Goal: Information Seeking & Learning: Check status

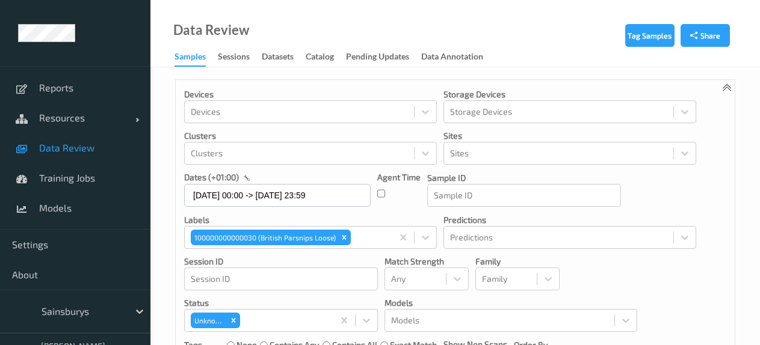
scroll to position [290, 0]
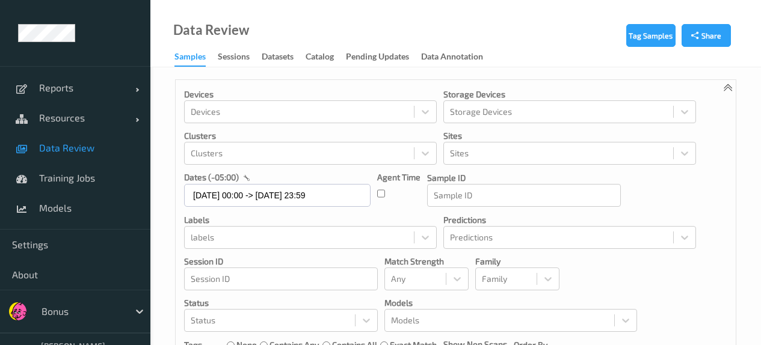
scroll to position [457, 0]
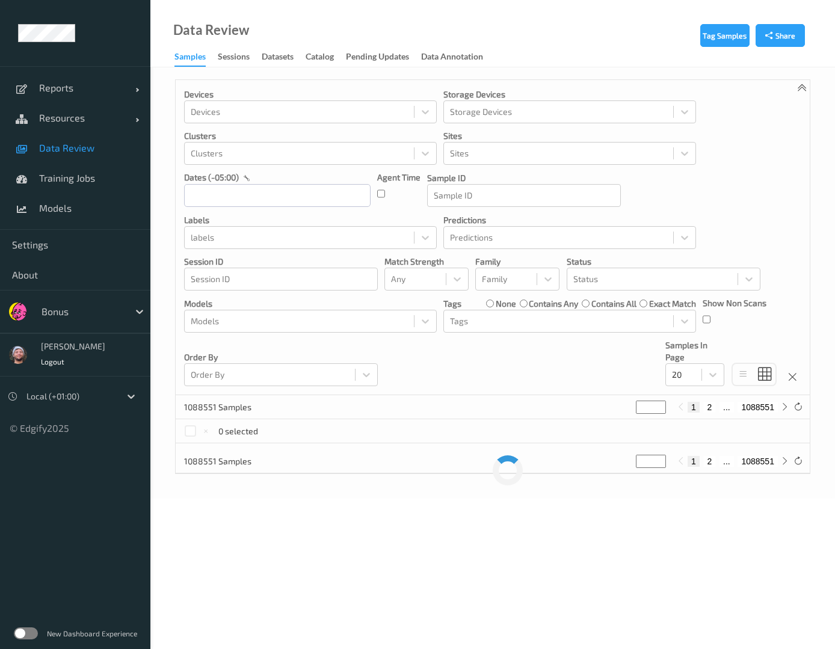
click at [70, 312] on div at bounding box center [82, 311] width 81 height 14
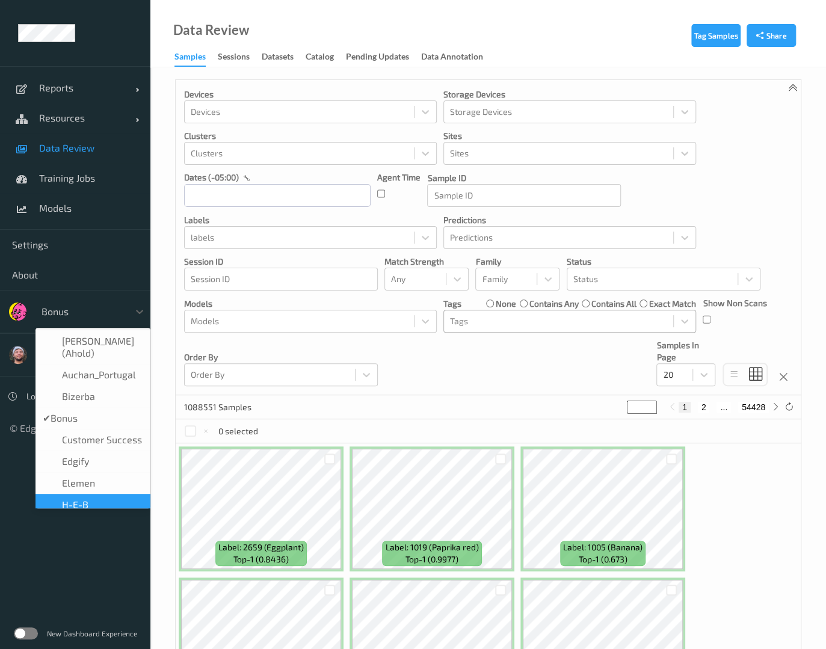
click at [534, 312] on div "Tags" at bounding box center [558, 321] width 229 height 19
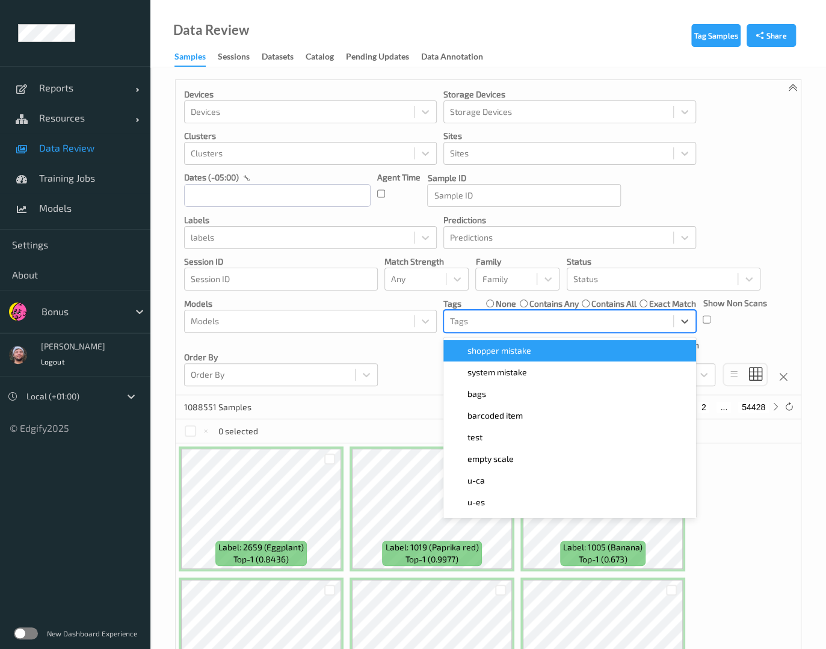
click at [521, 351] on span "shopper mistake" at bounding box center [499, 351] width 64 height 12
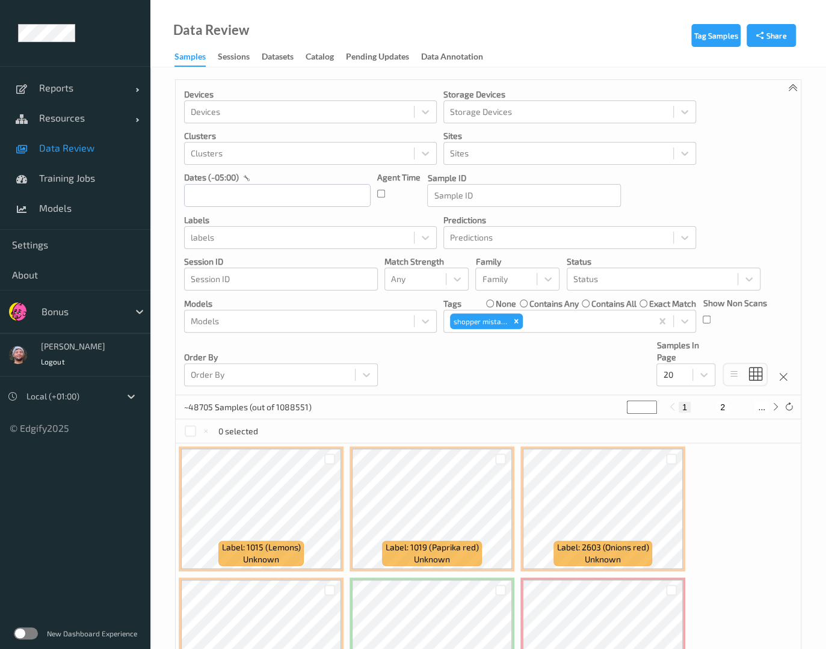
click at [419, 365] on div "Devices Devices Storage Devices Storage Devices Clusters Clusters Sites Sites d…" at bounding box center [488, 237] width 625 height 315
click at [616, 287] on div "Status" at bounding box center [652, 278] width 170 height 19
click at [361, 307] on p "Models" at bounding box center [310, 304] width 253 height 12
click at [565, 336] on div "Devices Devices Storage Devices Storage Devices Clusters Clusters Sites Sites d…" at bounding box center [488, 237] width 625 height 315
click at [559, 326] on div at bounding box center [585, 321] width 120 height 14
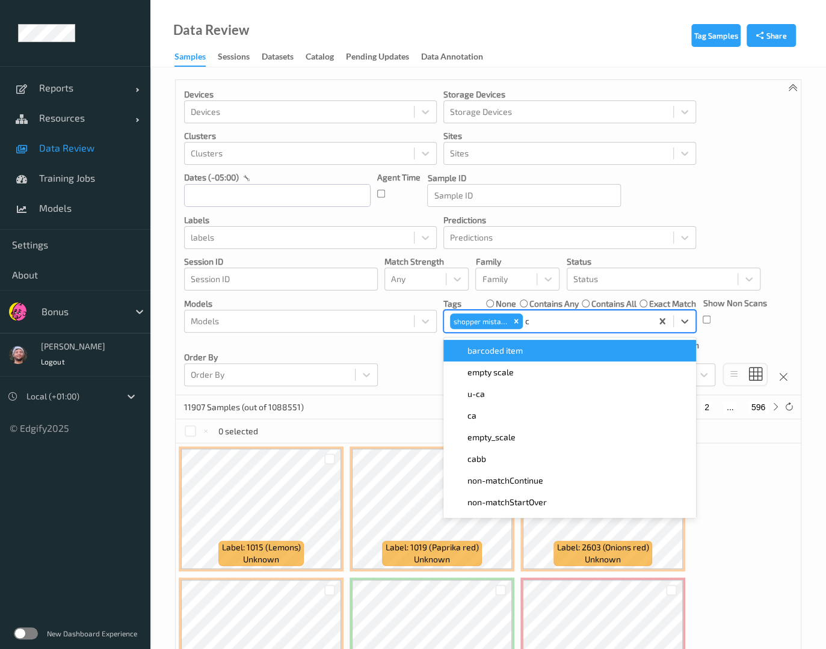
type input "ca"
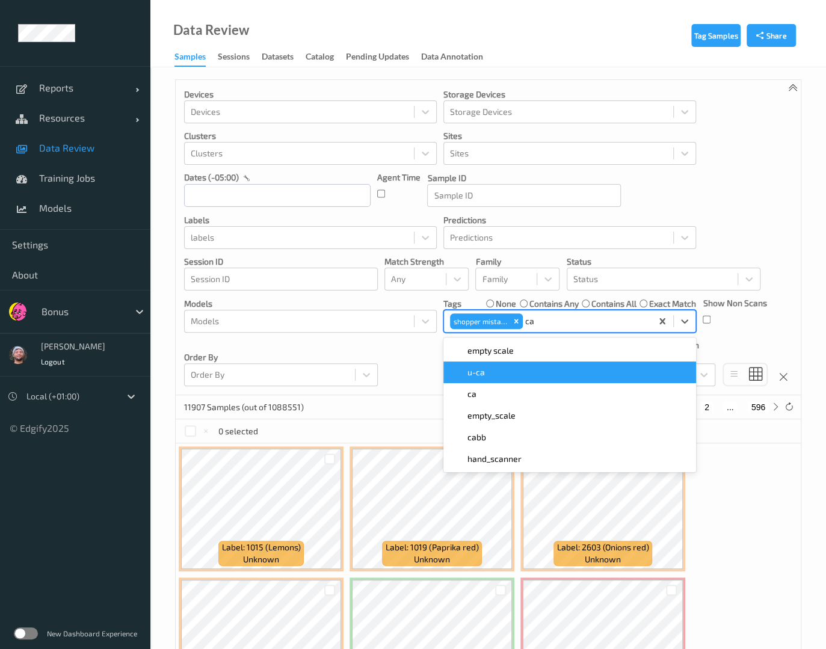
click at [503, 372] on div "u-ca" at bounding box center [569, 372] width 238 height 12
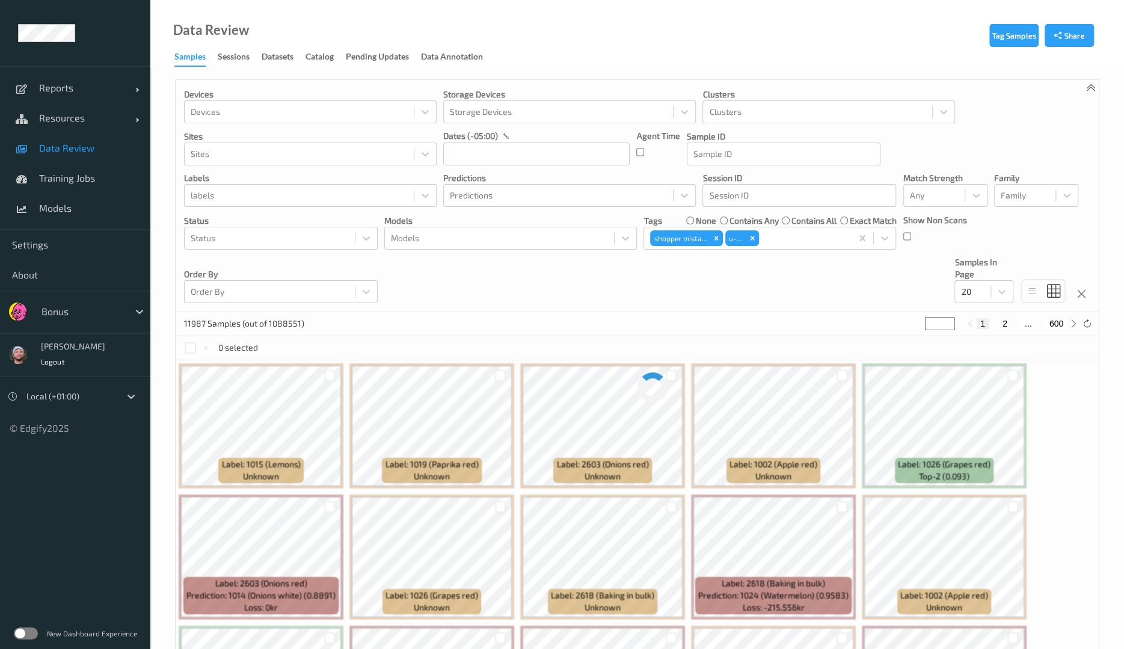
click at [529, 306] on div "Devices Devices Storage Devices Storage Devices Clusters Clusters Sites Sites d…" at bounding box center [637, 196] width 923 height 232
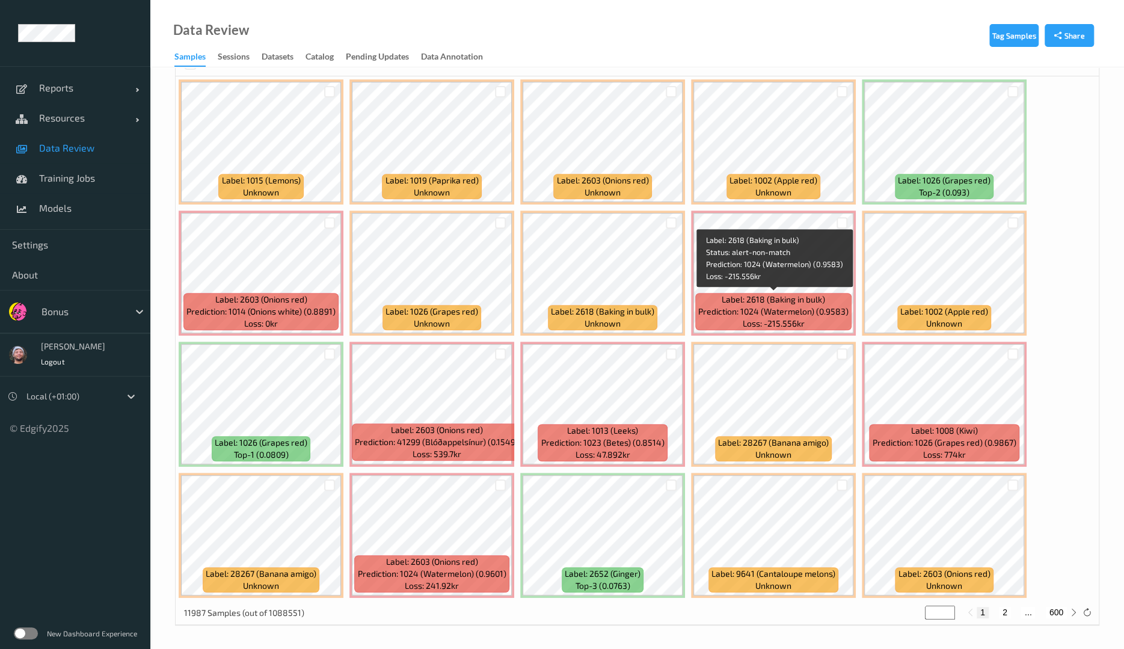
scroll to position [241, 0]
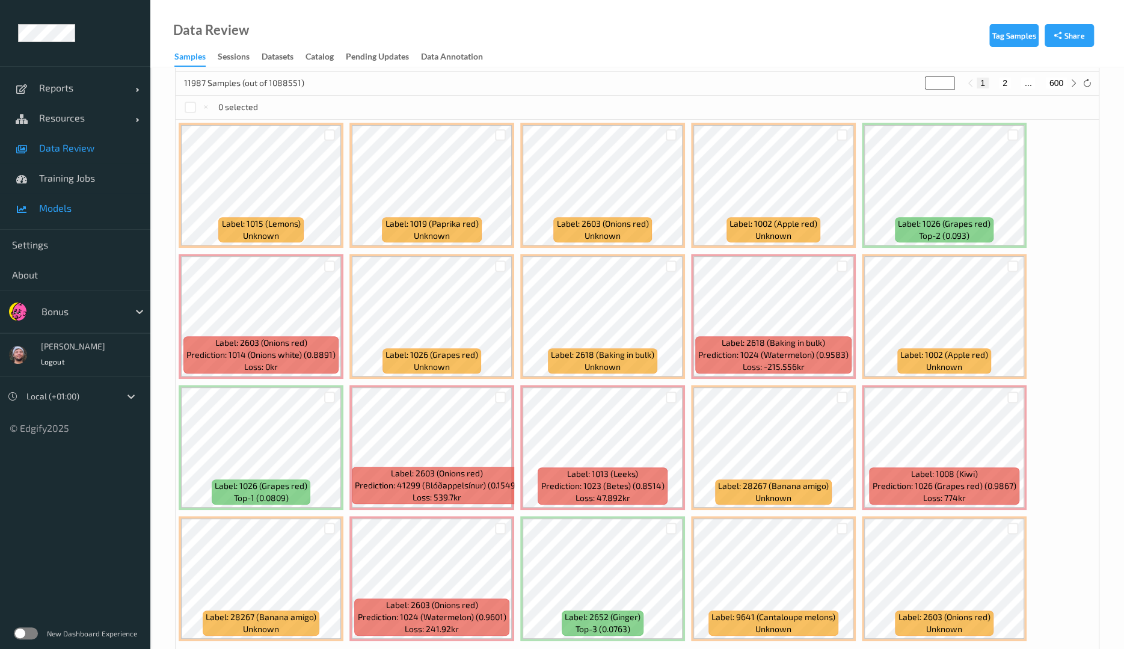
click at [73, 210] on span "Models" at bounding box center [88, 208] width 99 height 12
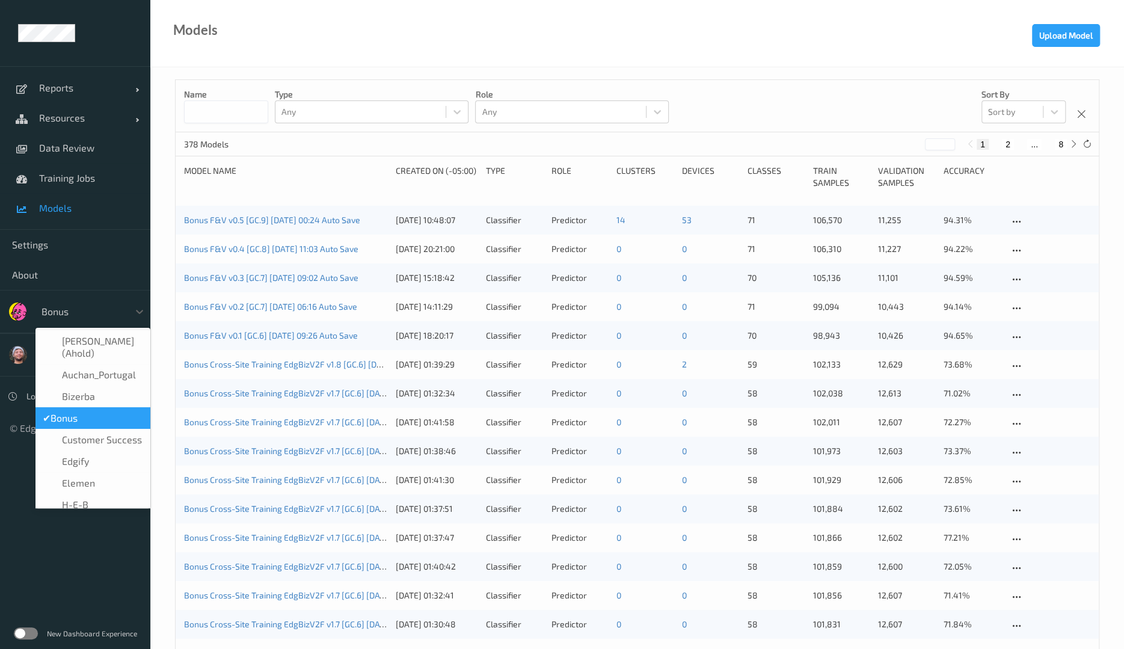
click at [95, 304] on div at bounding box center [82, 311] width 81 height 14
type input "h-"
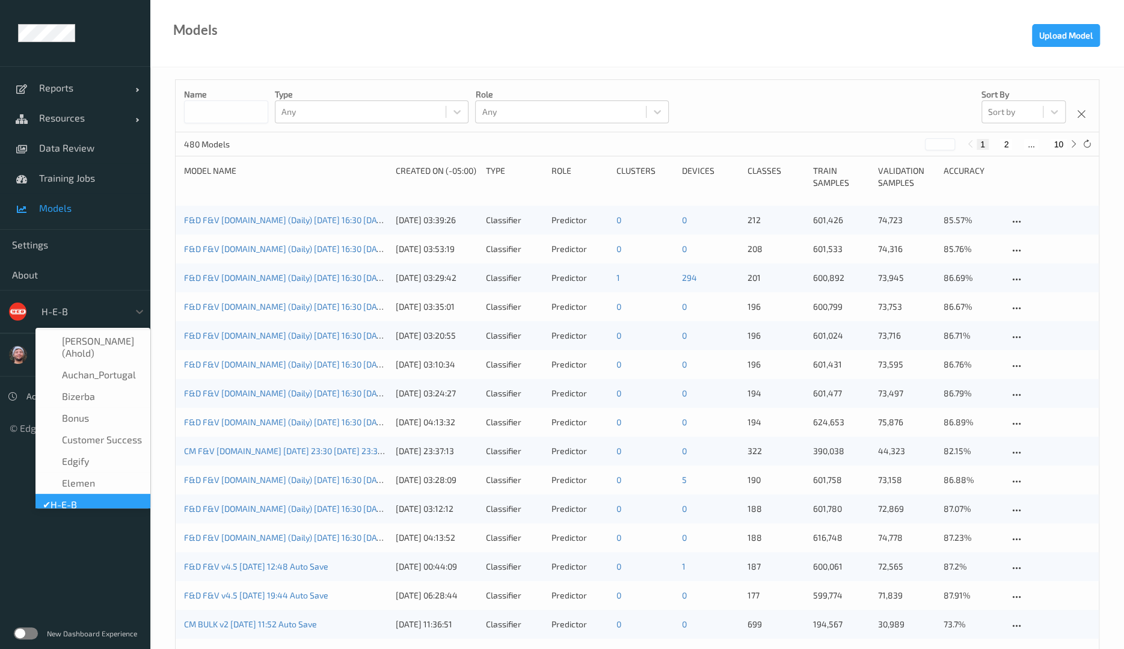
click at [69, 311] on div at bounding box center [82, 311] width 81 height 14
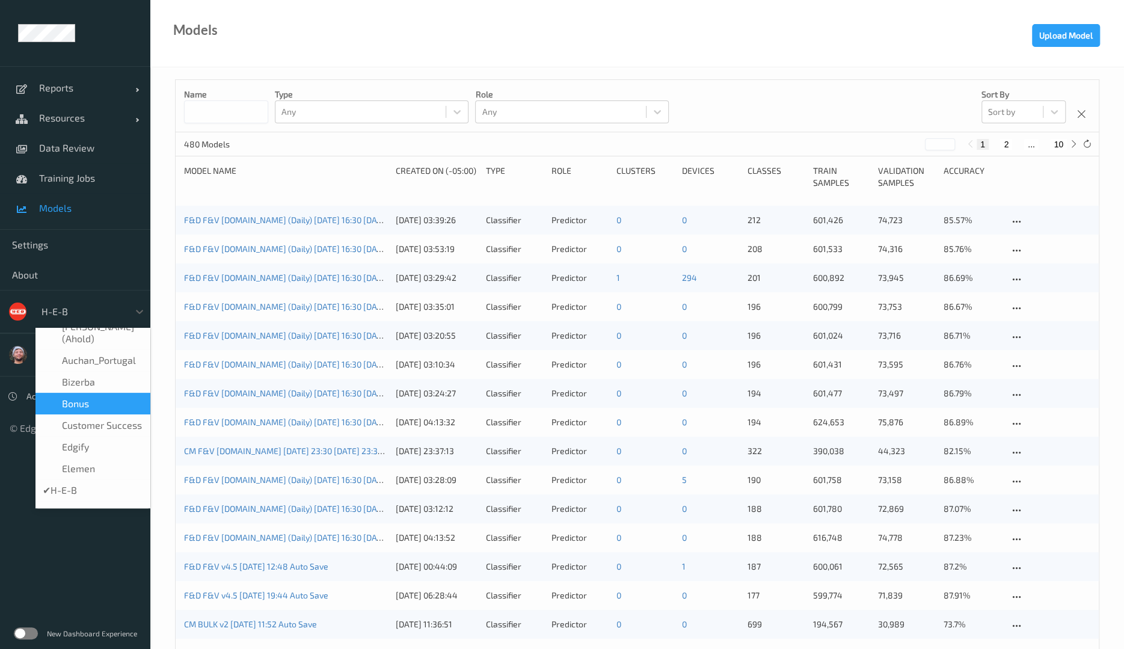
click at [89, 398] on div "Bonus" at bounding box center [93, 404] width 100 height 12
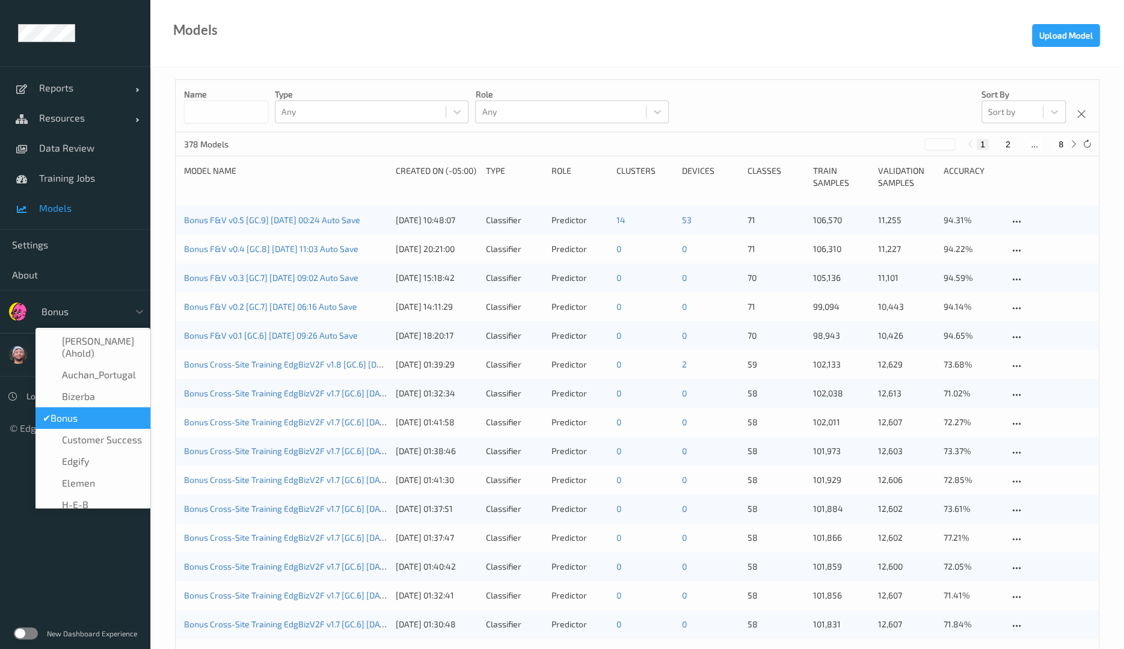
click at [84, 312] on div at bounding box center [82, 311] width 81 height 14
type input "h-"
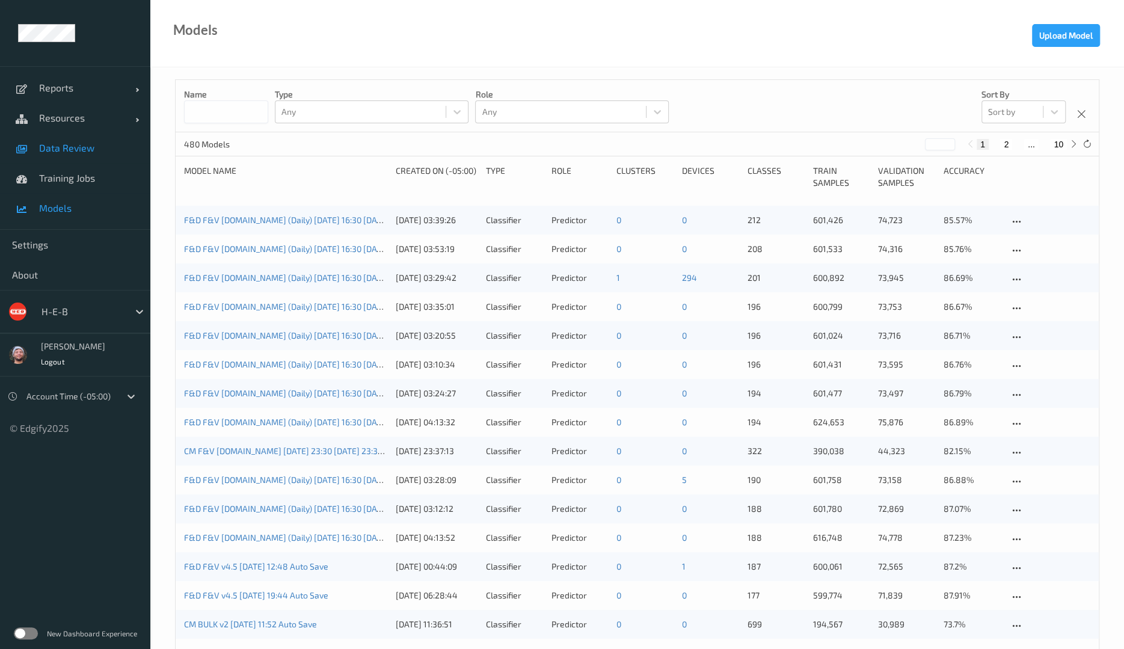
click at [111, 142] on span "Data Review" at bounding box center [88, 148] width 99 height 12
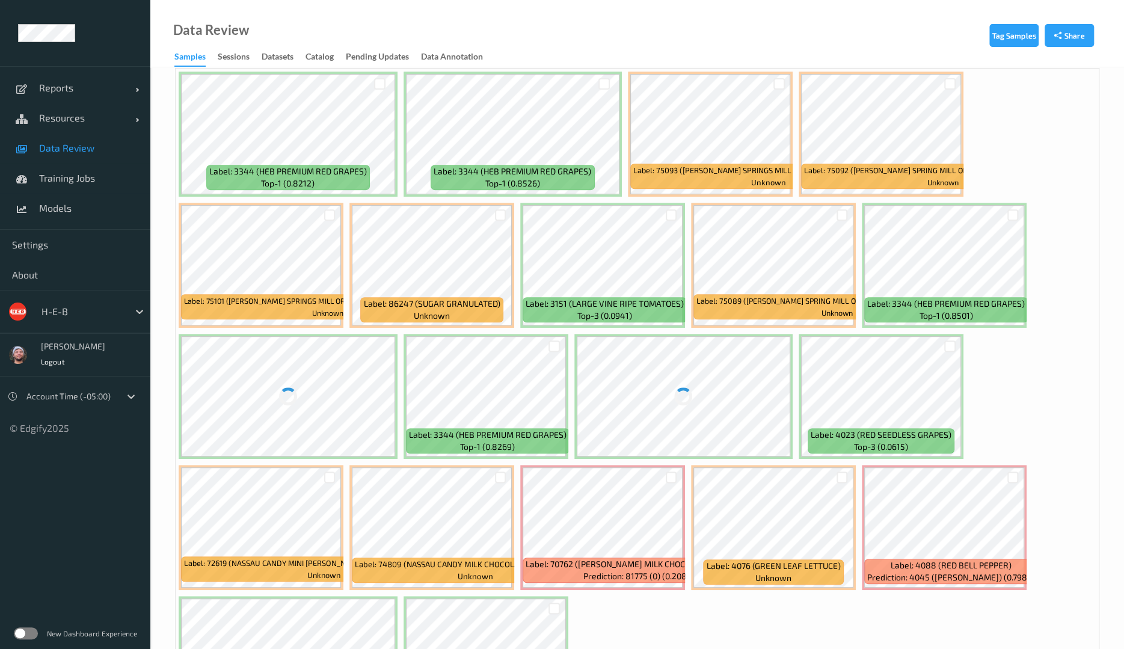
scroll to position [292, 0]
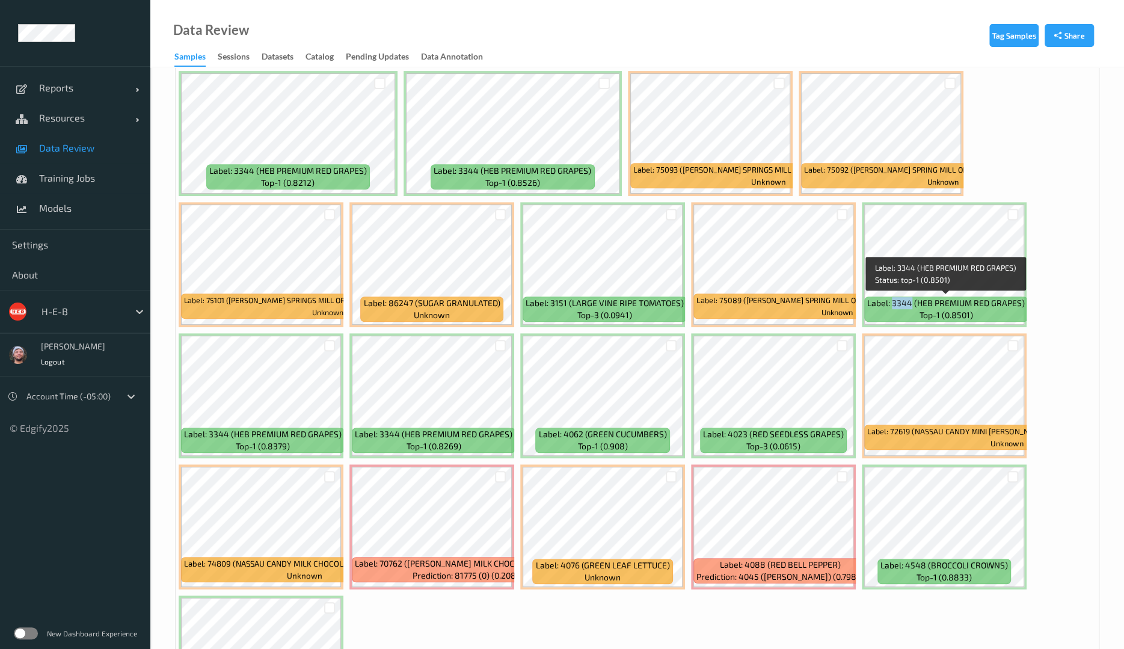
drag, startPoint x: 911, startPoint y: 304, endPoint x: 891, endPoint y: 310, distance: 20.2
click at [891, 310] on div "Label: 3344 (HEB PREMIUM RED GRAPES) top-1 (0.8501)" at bounding box center [946, 309] width 164 height 25
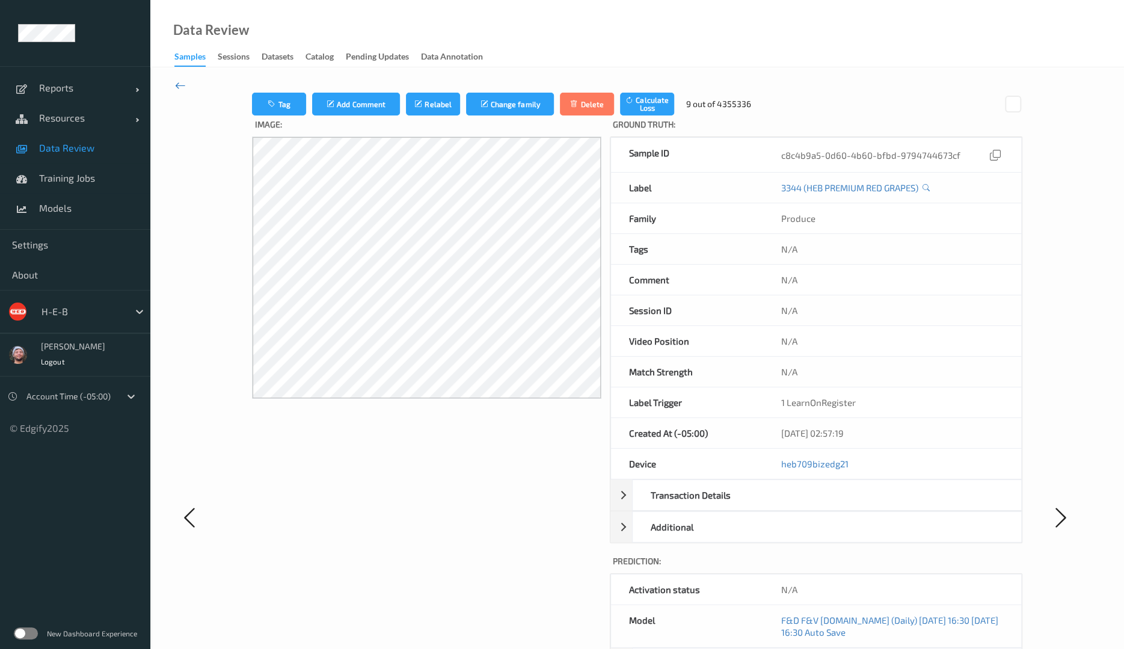
click at [183, 87] on icon at bounding box center [180, 85] width 11 height 13
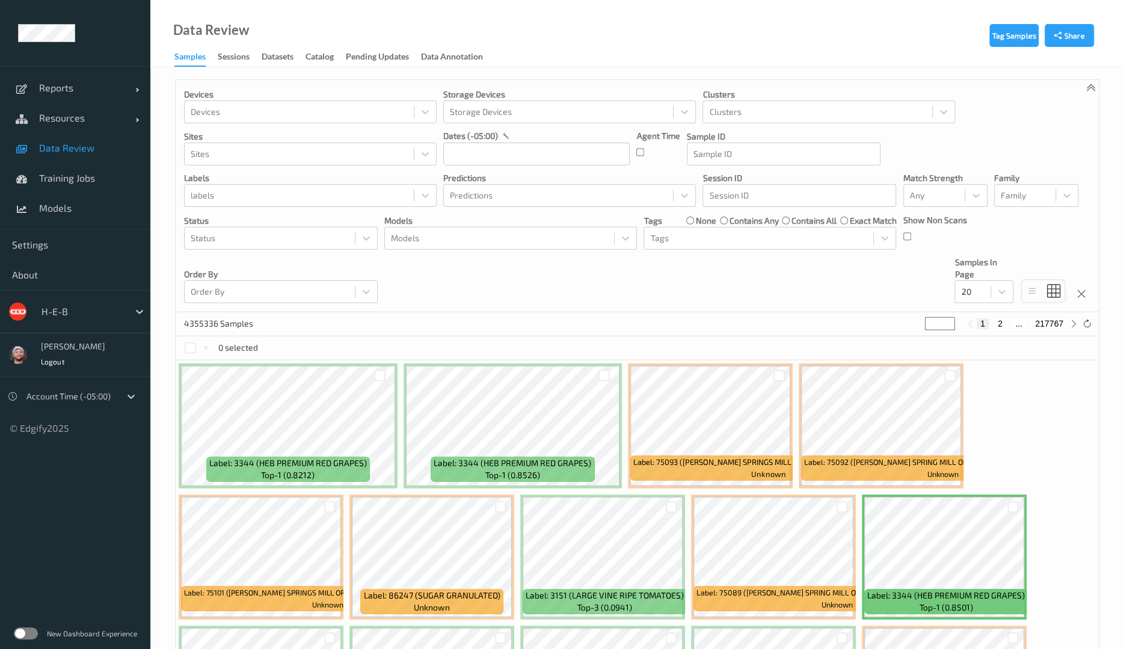
click at [457, 347] on div "0 selected" at bounding box center [637, 348] width 923 height 24
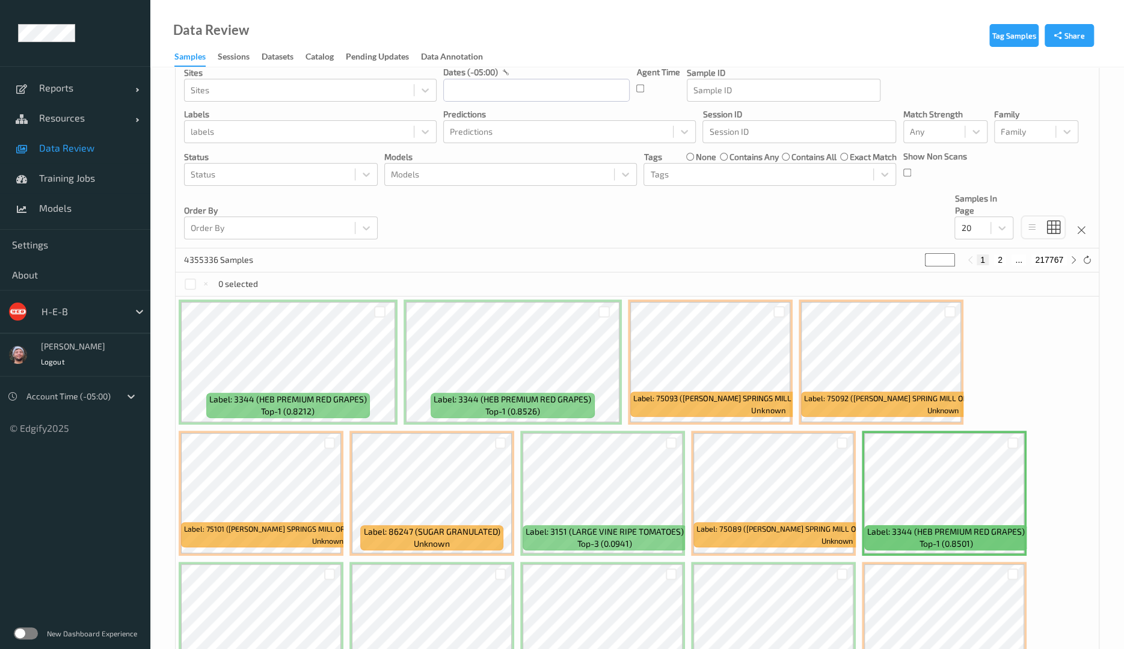
scroll to position [204, 0]
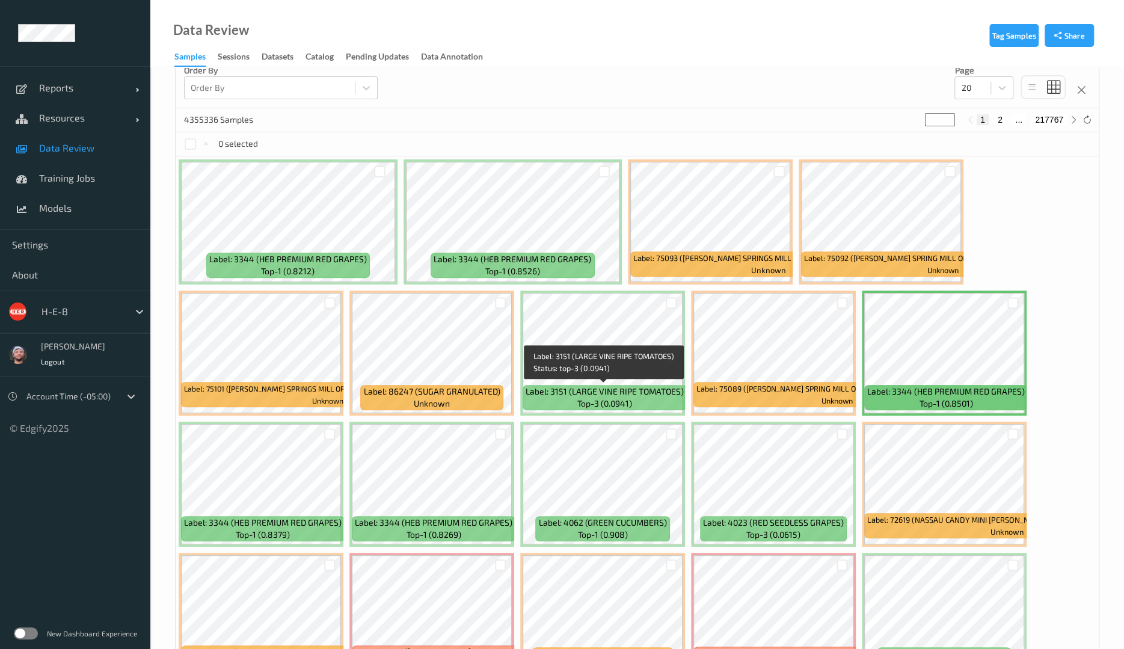
click at [597, 392] on span "Label: 3151 (LARGE VINE RIPE TOMATOES)" at bounding box center [605, 392] width 158 height 12
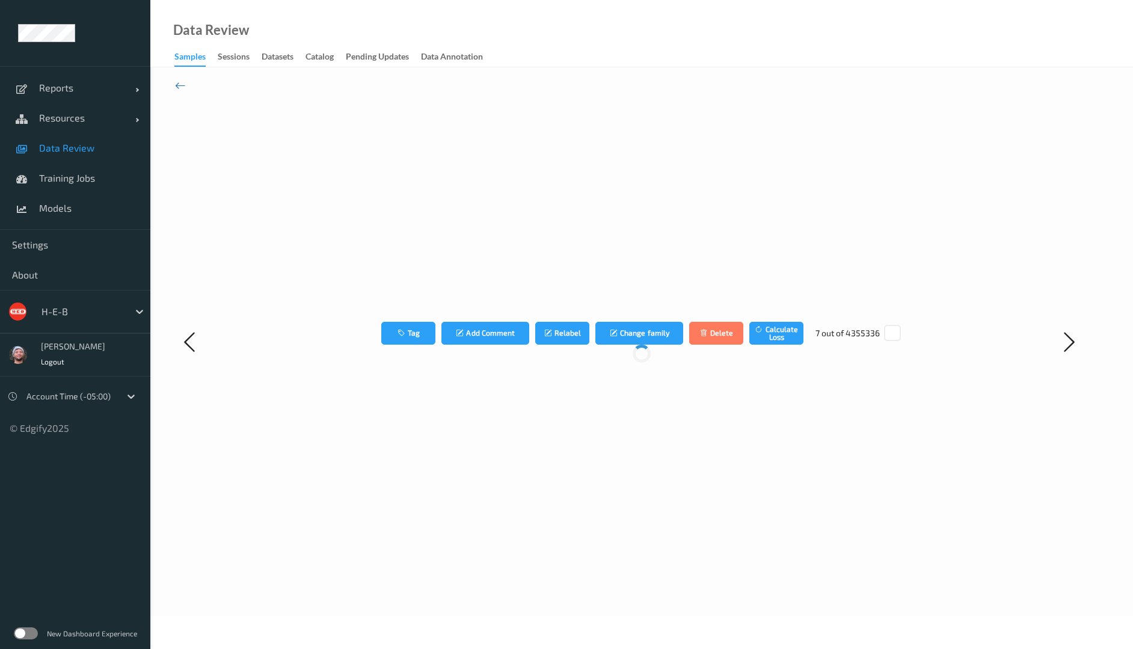
click at [179, 88] on icon at bounding box center [180, 85] width 11 height 13
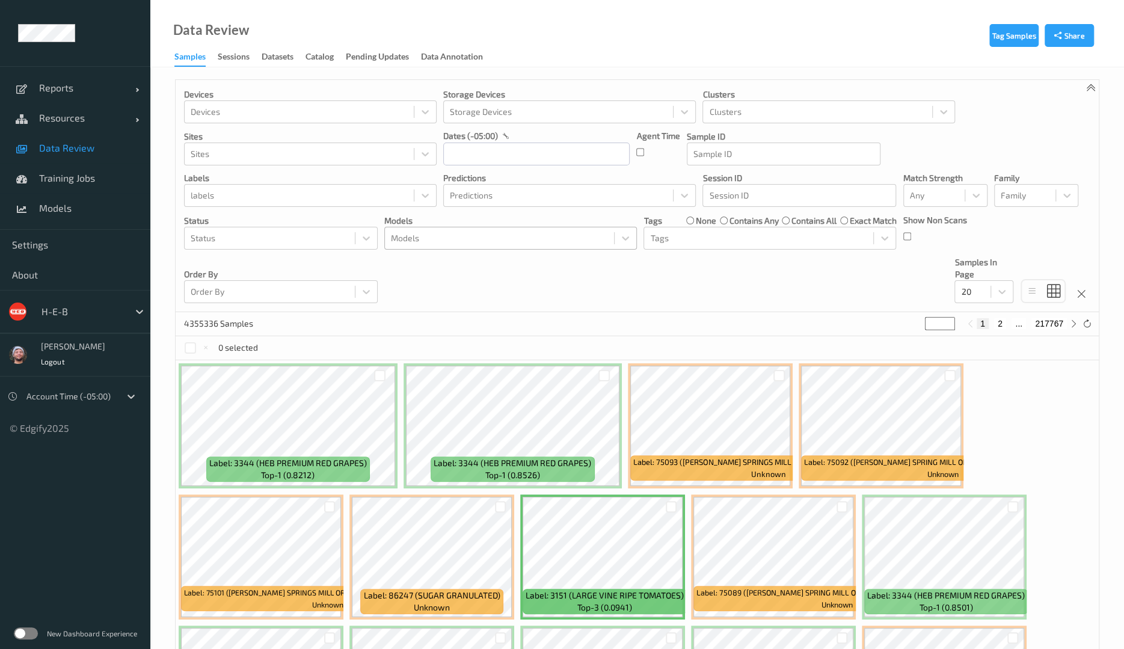
click at [467, 240] on div at bounding box center [499, 238] width 217 height 14
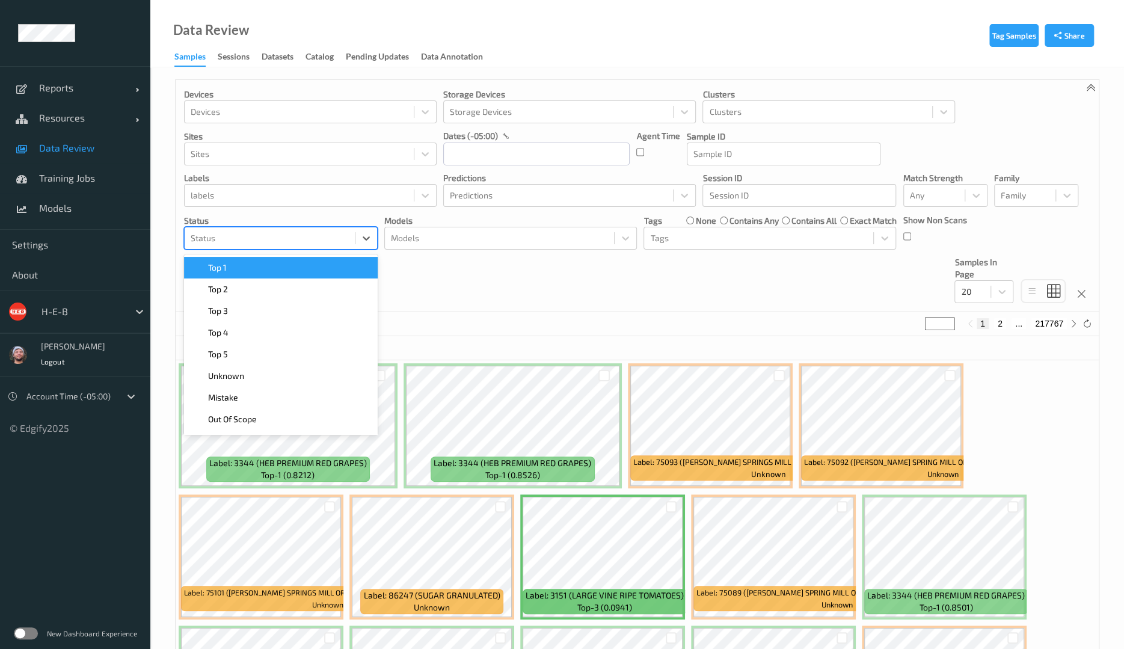
click at [331, 239] on div at bounding box center [270, 238] width 158 height 14
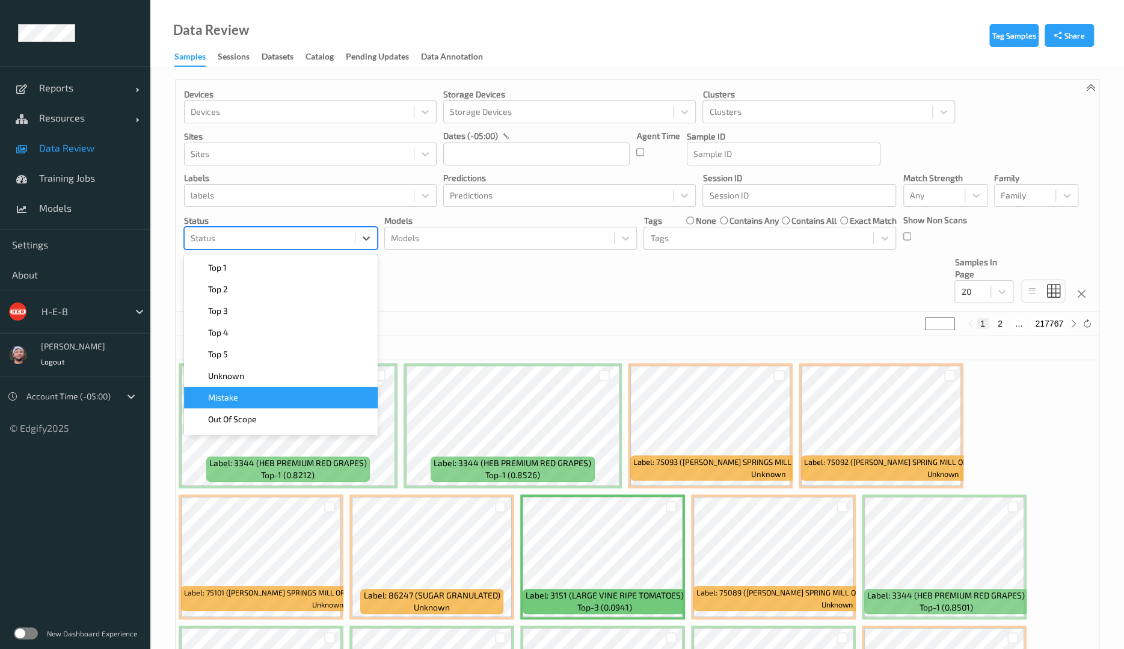
click at [304, 395] on div "Mistake" at bounding box center [280, 398] width 179 height 12
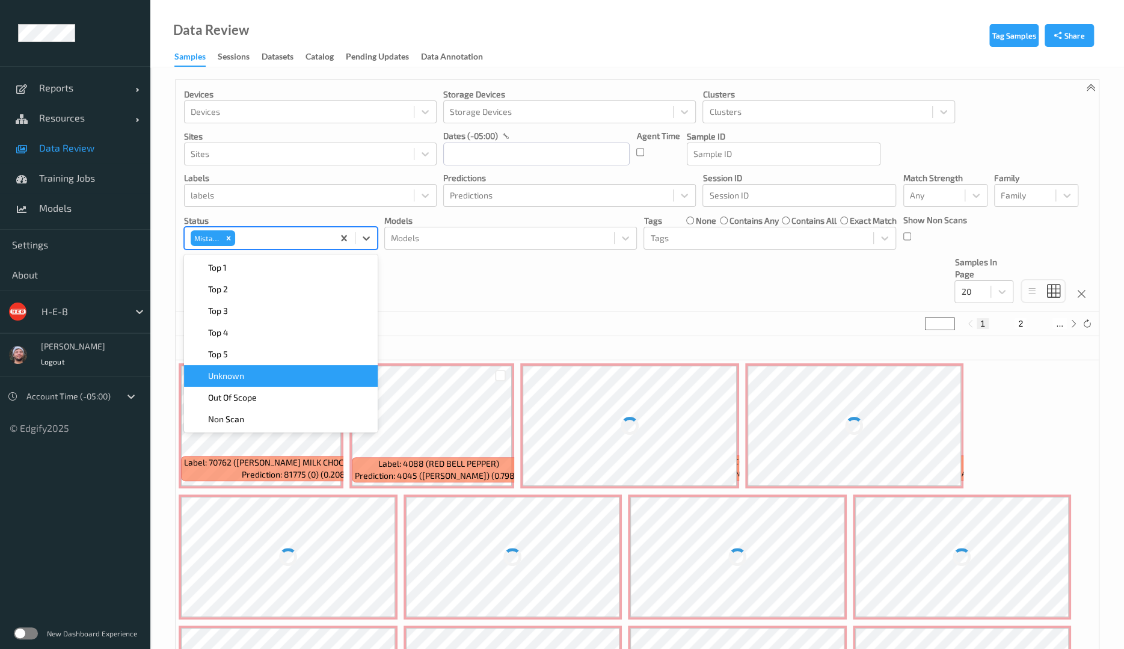
click at [587, 285] on div "Devices Devices Storage Devices Storage Devices Clusters Clusters Sites Sites d…" at bounding box center [637, 196] width 923 height 232
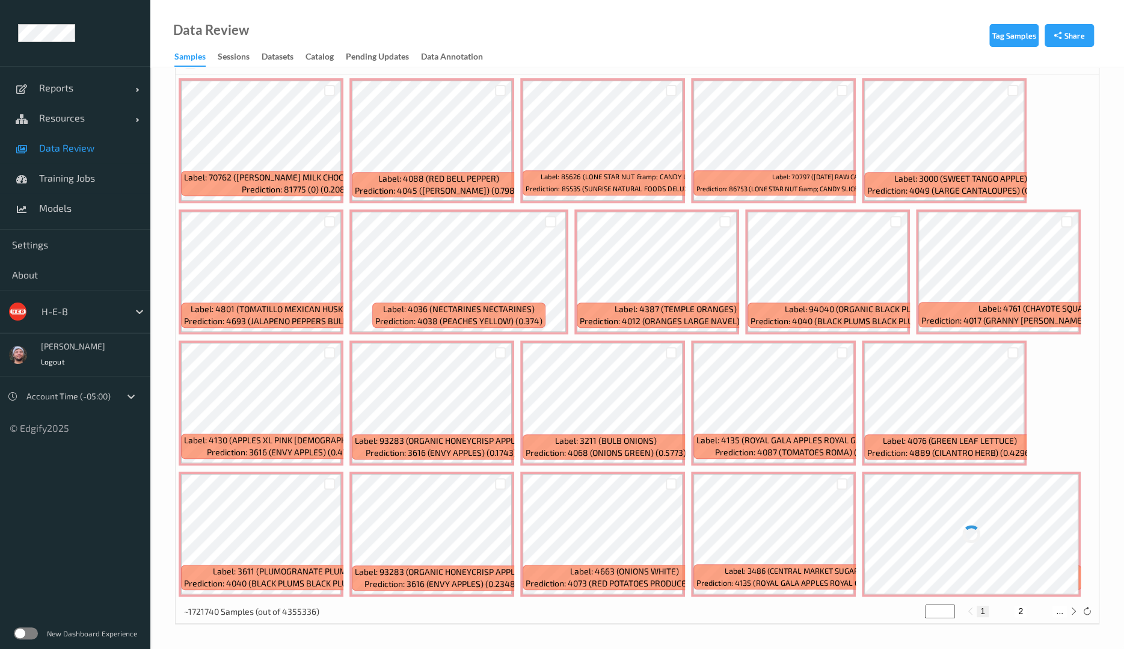
scroll to position [284, 0]
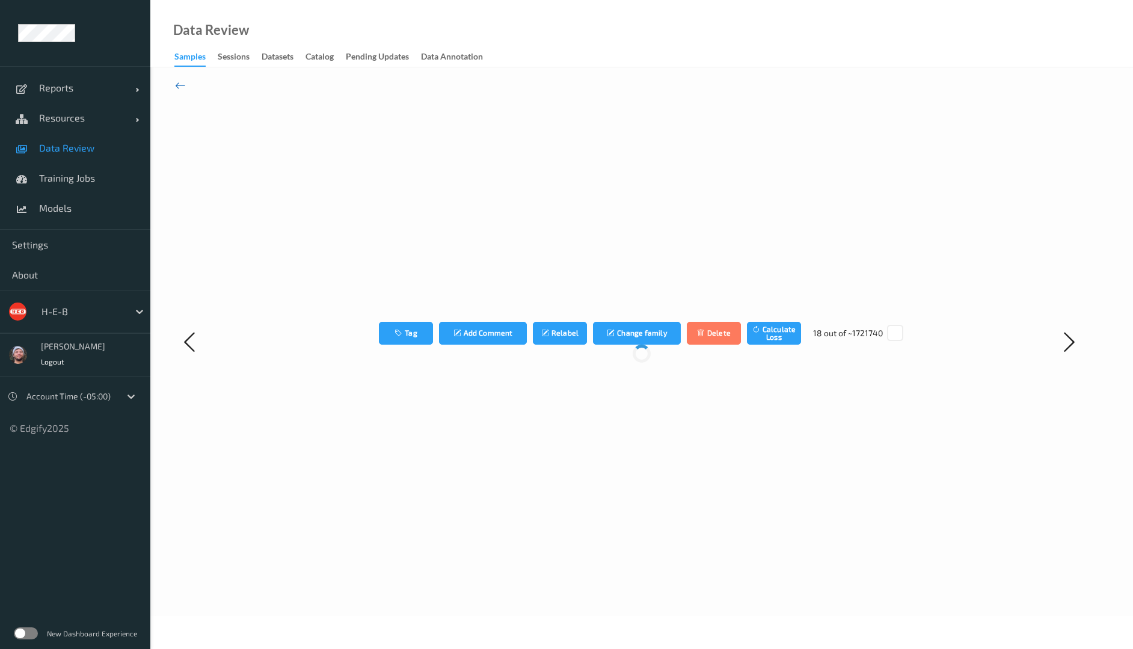
click at [184, 87] on icon at bounding box center [180, 85] width 11 height 13
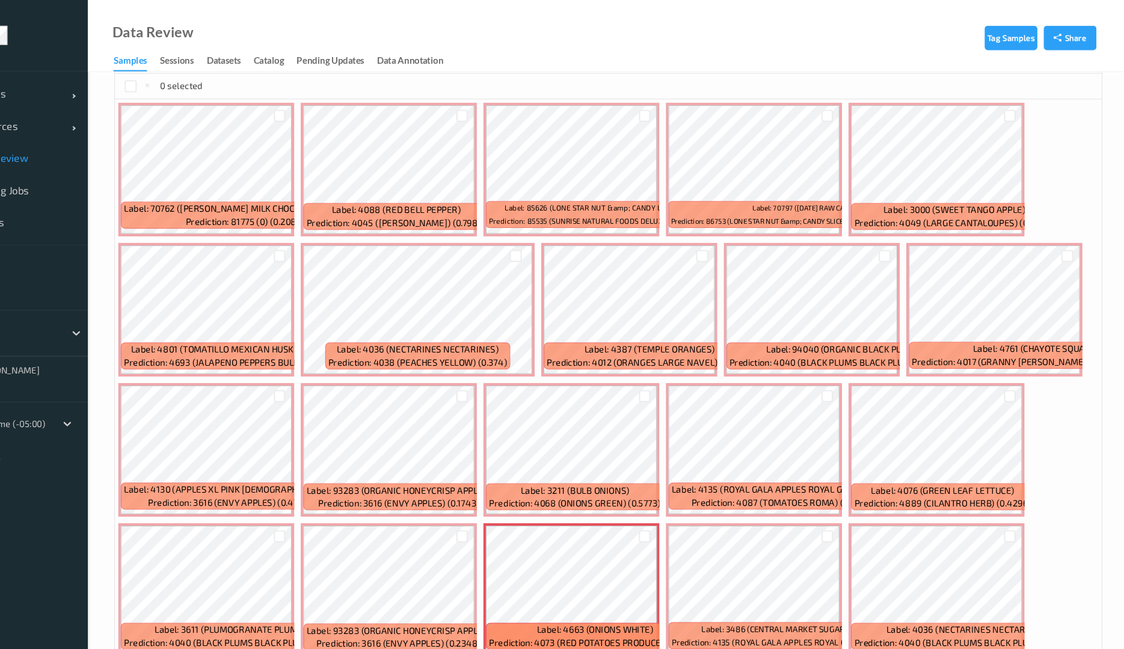
scroll to position [242, 0]
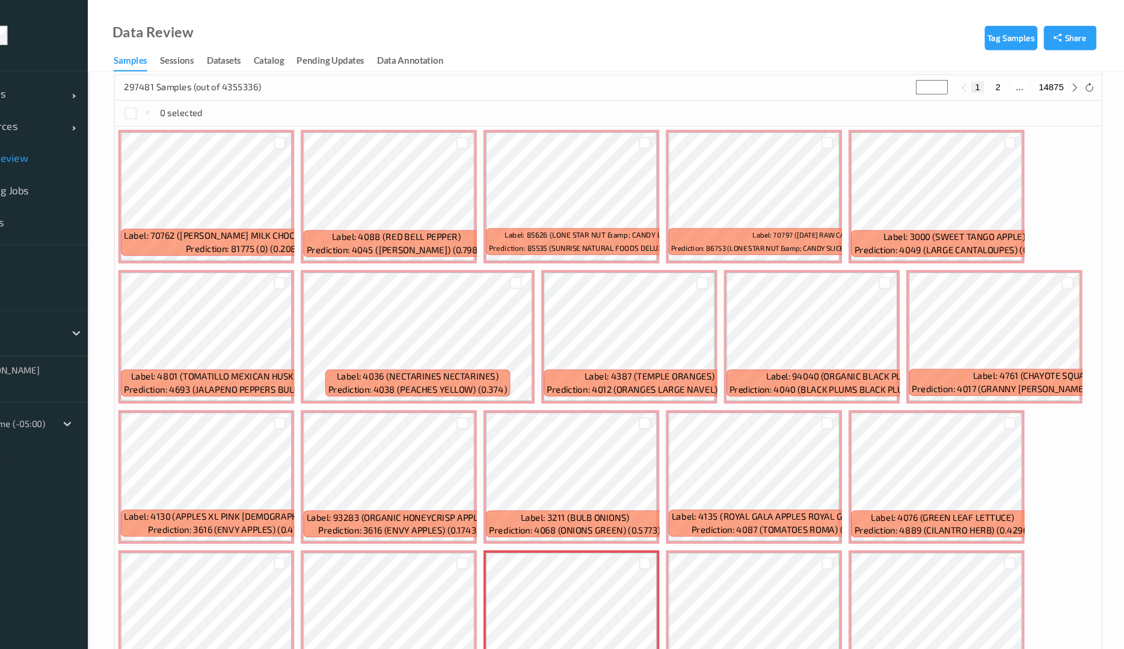
click at [582, 79] on div "297481 Samples (out of 4355336) * 1 2 ... 14875" at bounding box center [637, 82] width 923 height 24
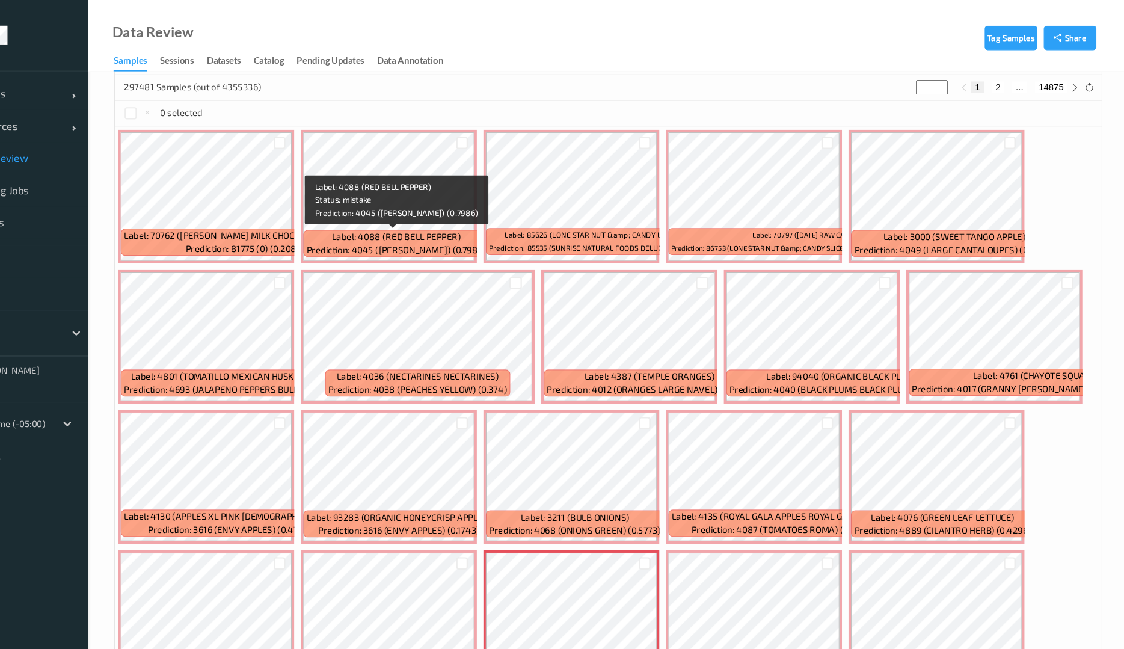
click at [484, 233] on span "Prediction: 4045 (BING CHERRIES) (0.7986)" at bounding box center [439, 234] width 168 height 12
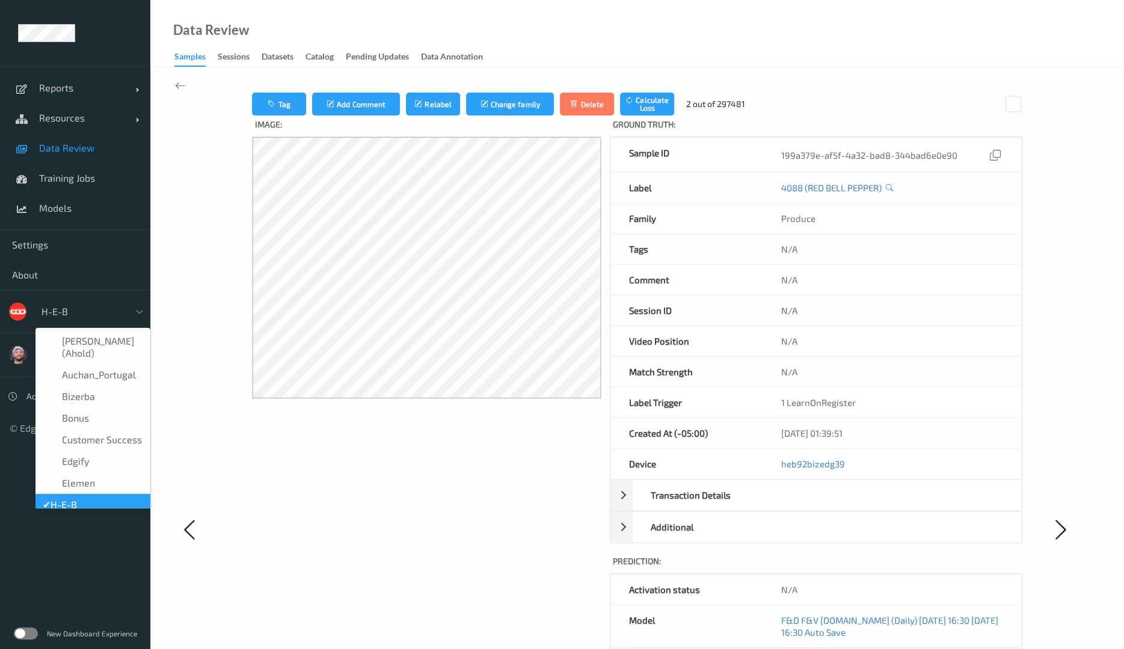
click at [109, 306] on div at bounding box center [82, 311] width 81 height 14
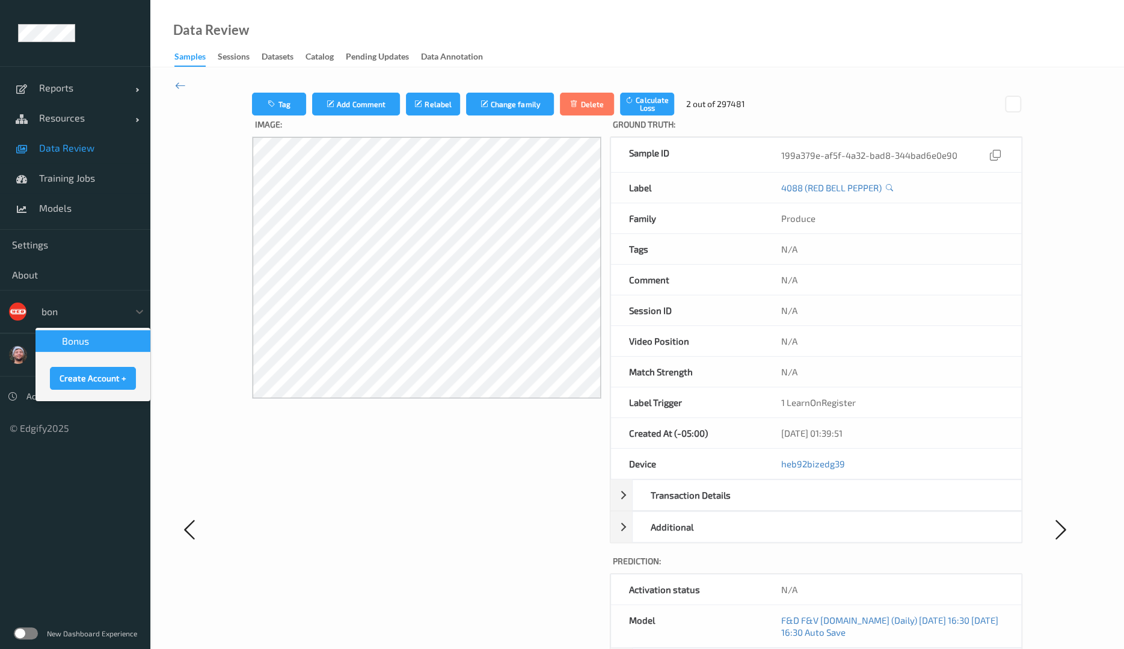
type input "bonu"
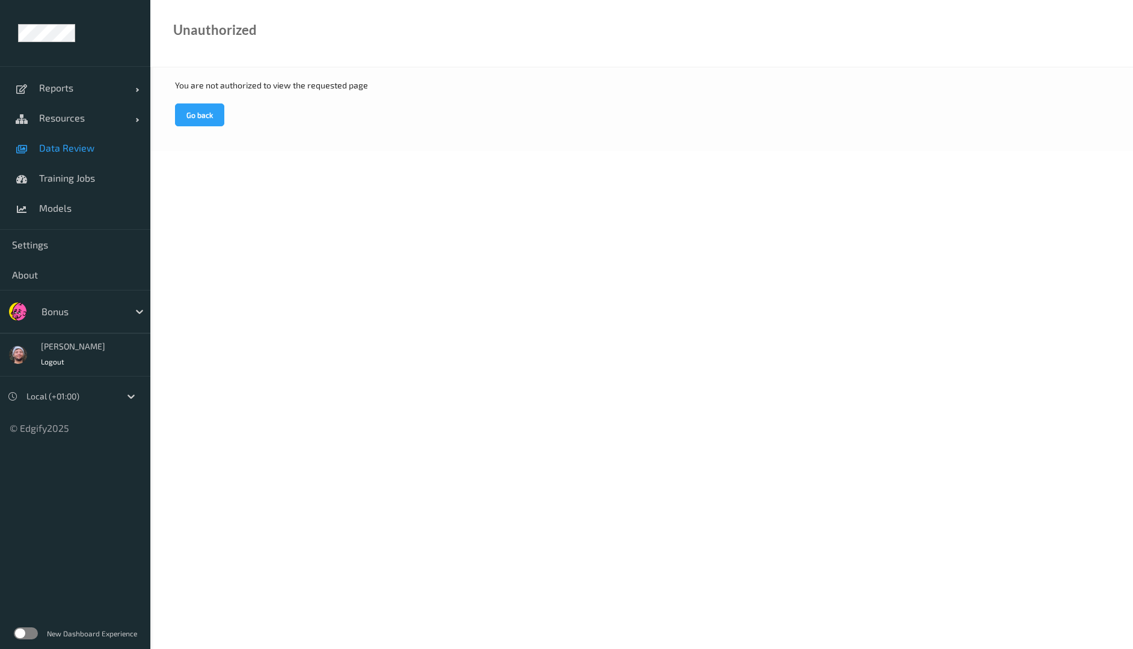
click at [105, 153] on link "Data Review" at bounding box center [75, 148] width 150 height 30
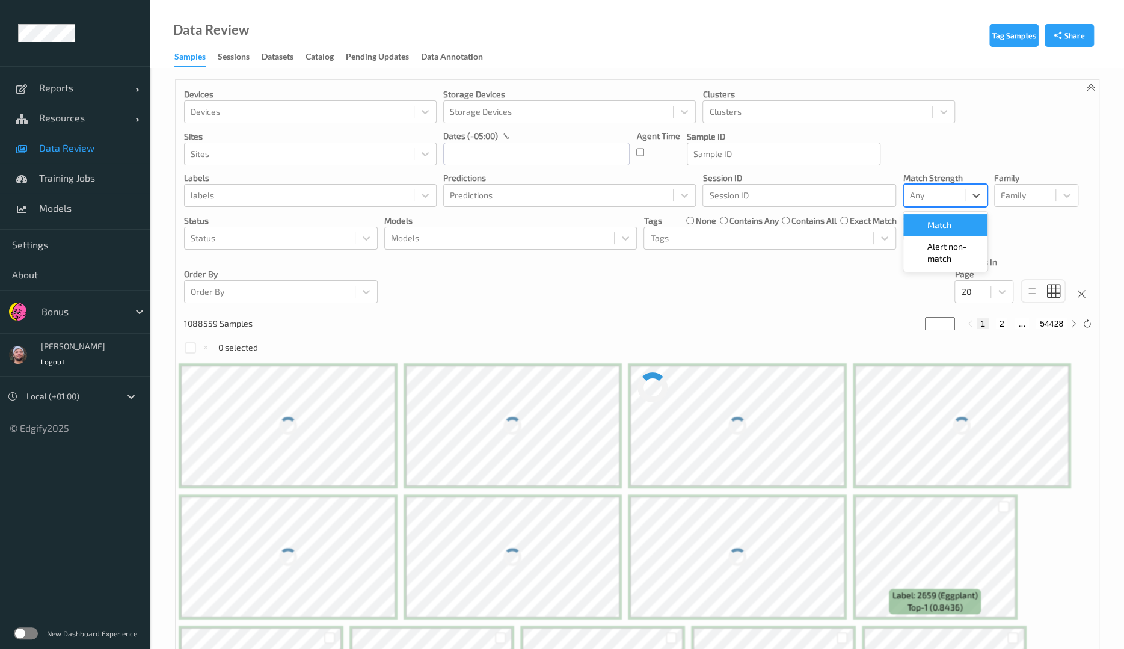
click at [920, 195] on div at bounding box center [934, 195] width 49 height 14
click at [938, 248] on span "Alert non-match" at bounding box center [953, 253] width 53 height 24
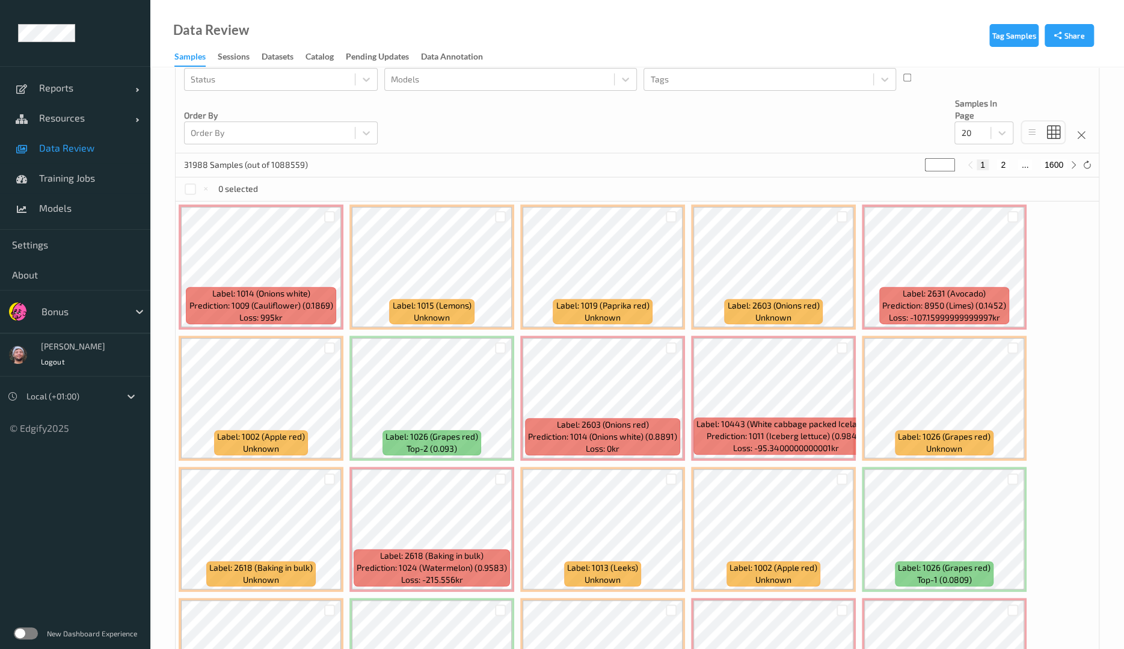
scroll to position [154, 0]
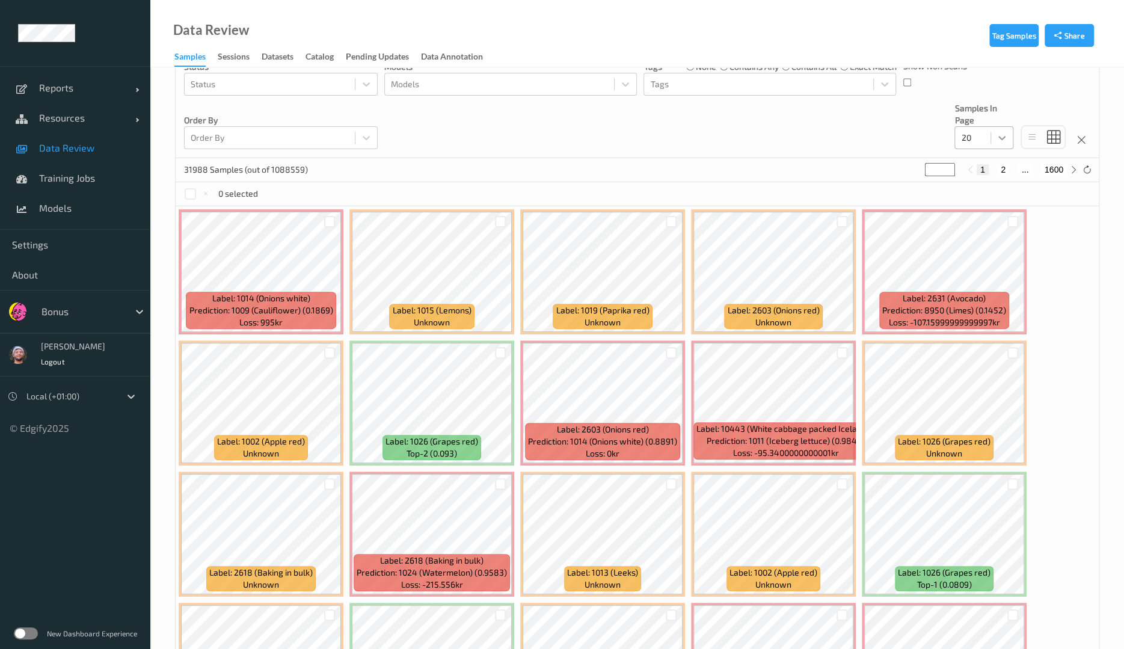
click at [999, 144] on div at bounding box center [1002, 138] width 22 height 22
click at [994, 210] on div "50" at bounding box center [984, 210] width 45 height 12
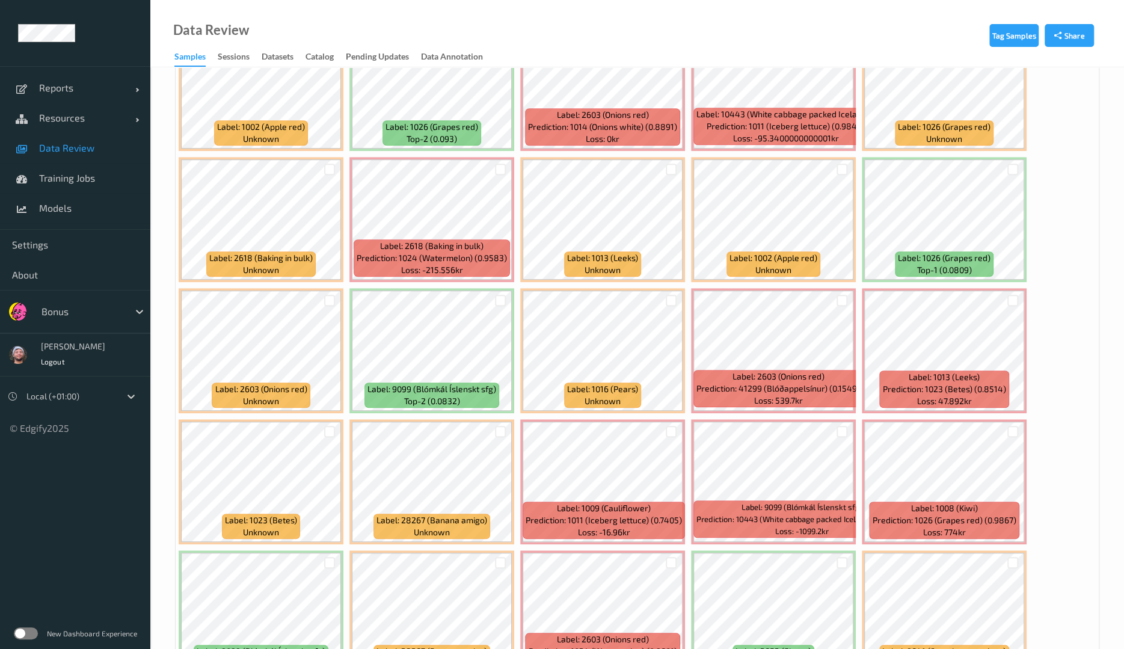
scroll to position [461, 0]
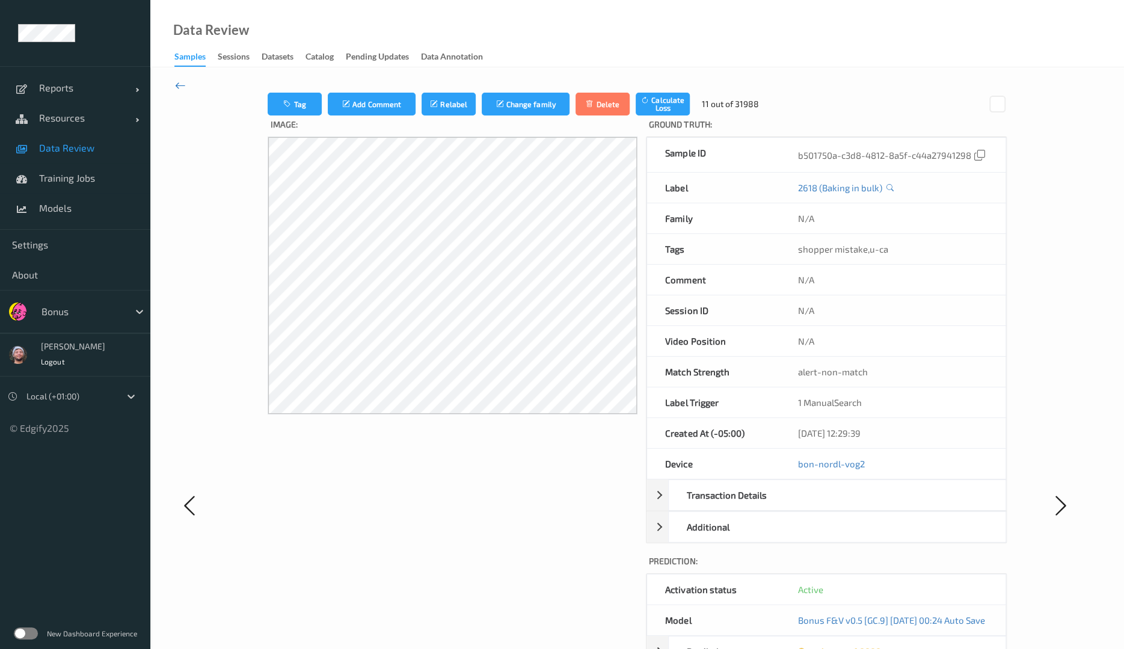
click at [177, 87] on icon at bounding box center [180, 85] width 11 height 13
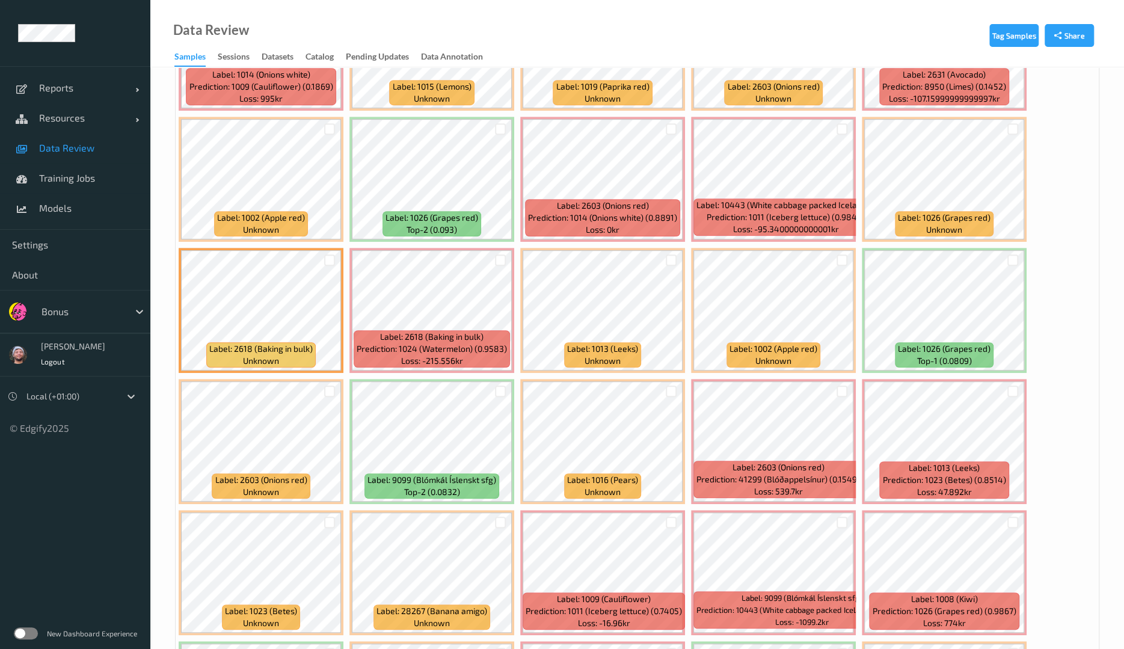
scroll to position [393, 0]
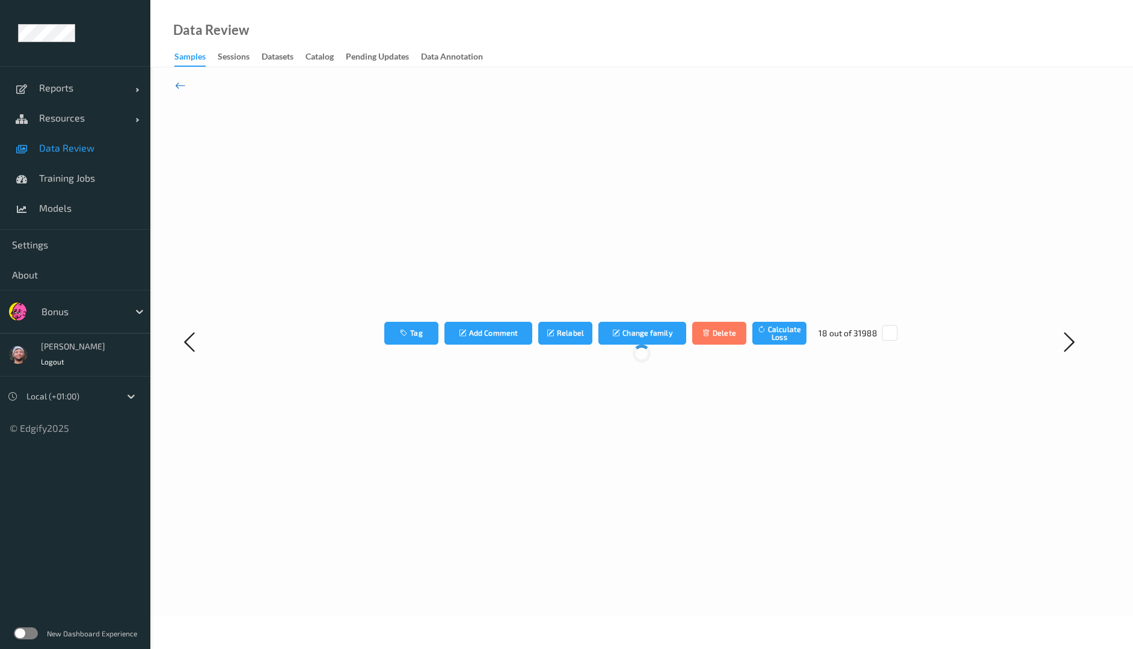
click at [180, 91] on icon at bounding box center [180, 85] width 11 height 13
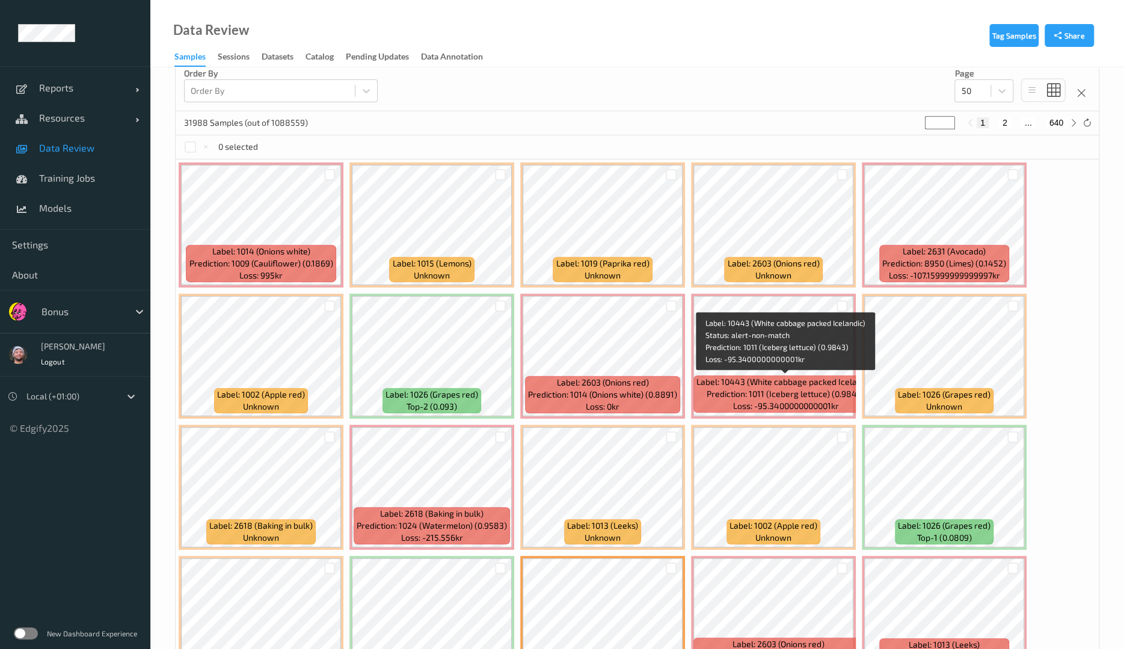
scroll to position [205, 0]
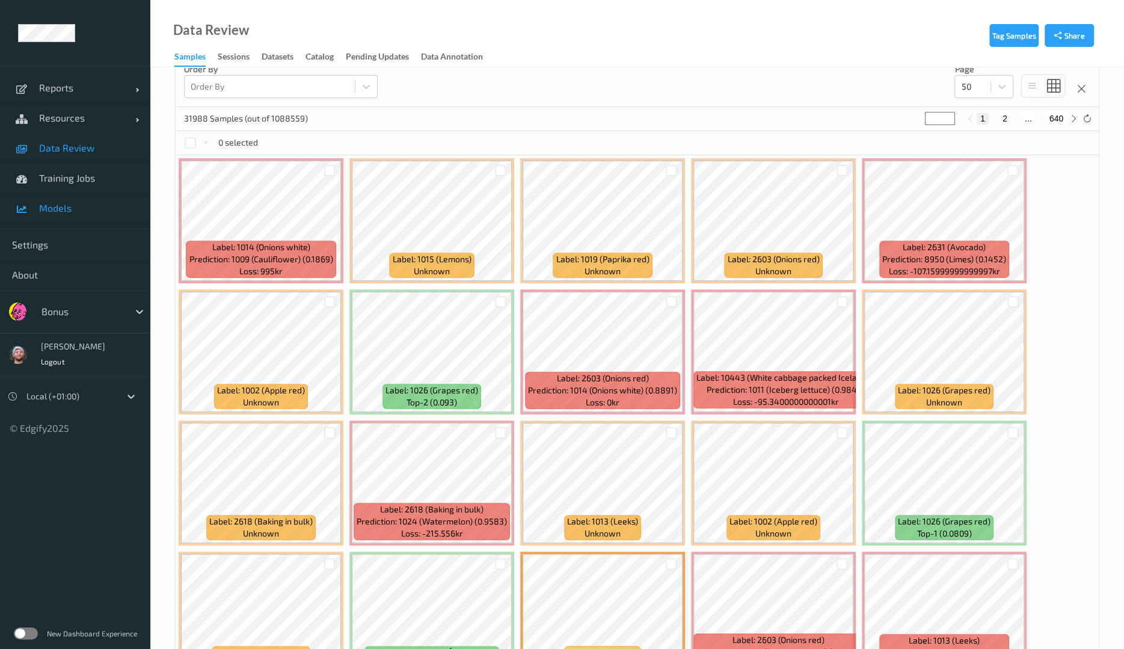
click at [87, 195] on link "Models" at bounding box center [75, 208] width 150 height 30
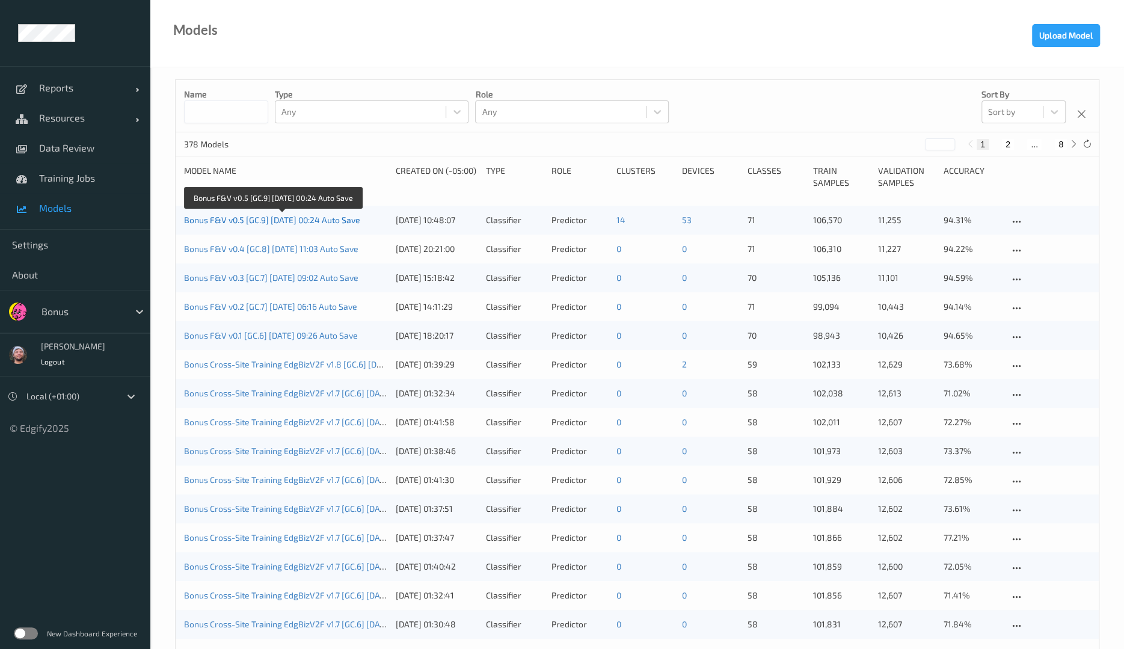
click at [319, 220] on link "Bonus F&V v0.5 [GC.9] [DATE] 00:24 Auto Save" at bounding box center [272, 220] width 176 height 10
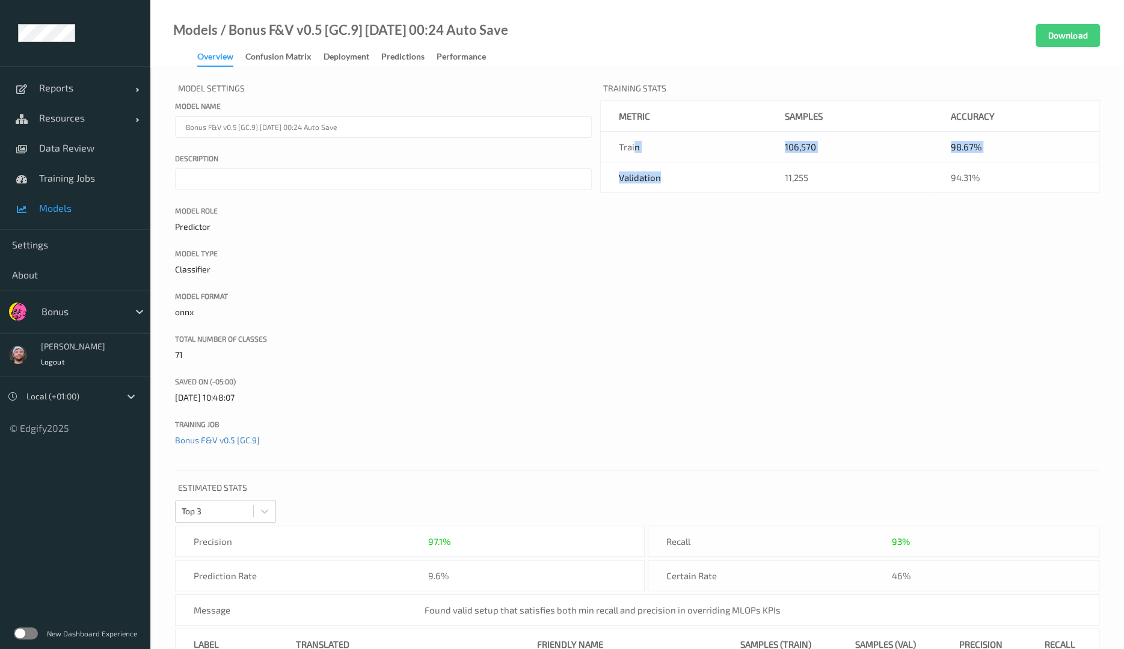
drag, startPoint x: 671, startPoint y: 176, endPoint x: 636, endPoint y: 143, distance: 48.1
click at [636, 143] on tbody "metric Samples Accuracy Train 106,570 98.67% Validation 11,255 94.31%" at bounding box center [849, 147] width 499 height 92
click at [636, 143] on td "Train" at bounding box center [683, 147] width 167 height 31
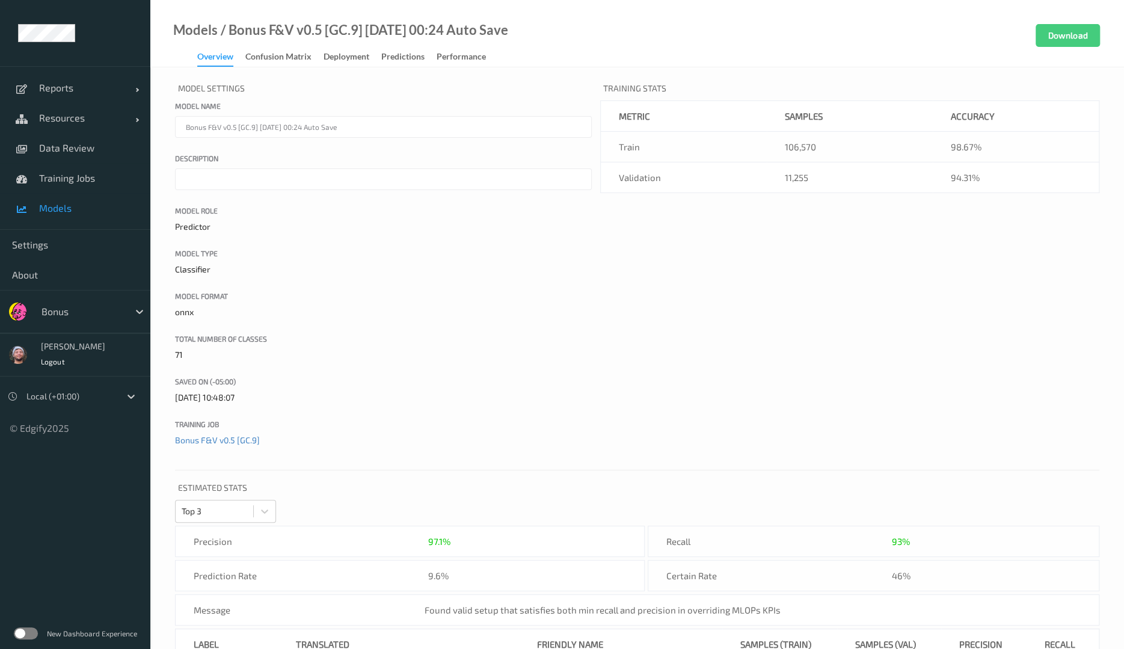
click at [640, 171] on td "Validation" at bounding box center [683, 177] width 167 height 31
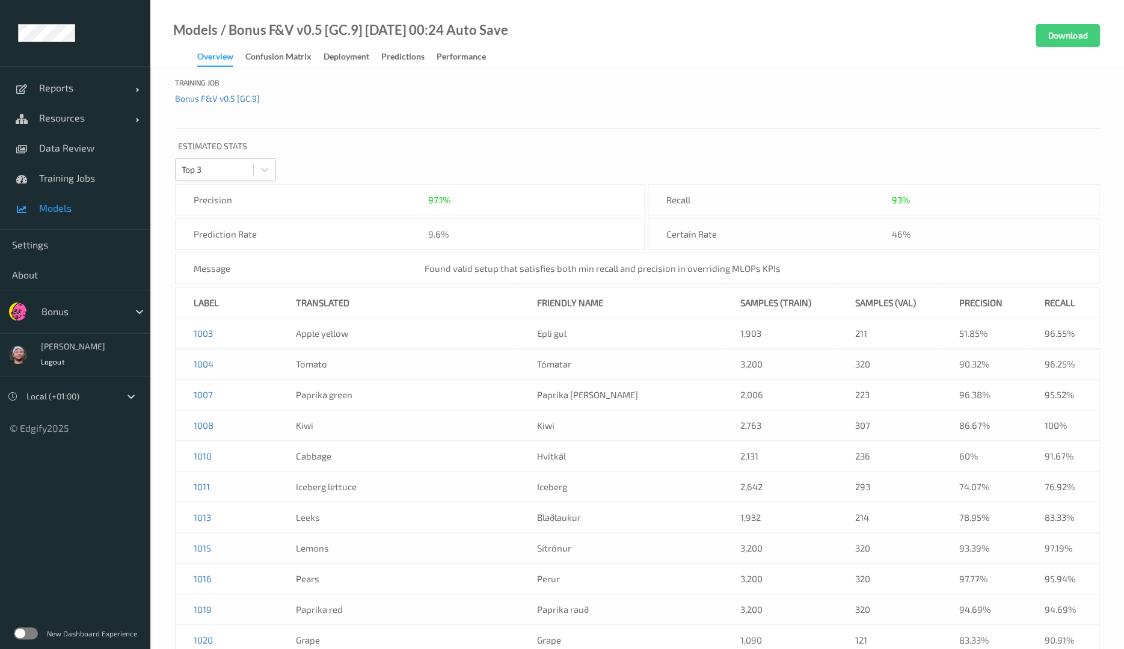
scroll to position [344, 0]
drag, startPoint x: 389, startPoint y: 191, endPoint x: 926, endPoint y: 196, distance: 537.1
click at [926, 196] on div "Precision 97.1% >= 95% Recall 93% >= 80% Prediction Rate 9.6% Certain Rate 46% …" at bounding box center [637, 232] width 924 height 100
click at [973, 198] on div "93% >= 80%" at bounding box center [996, 197] width 208 height 12
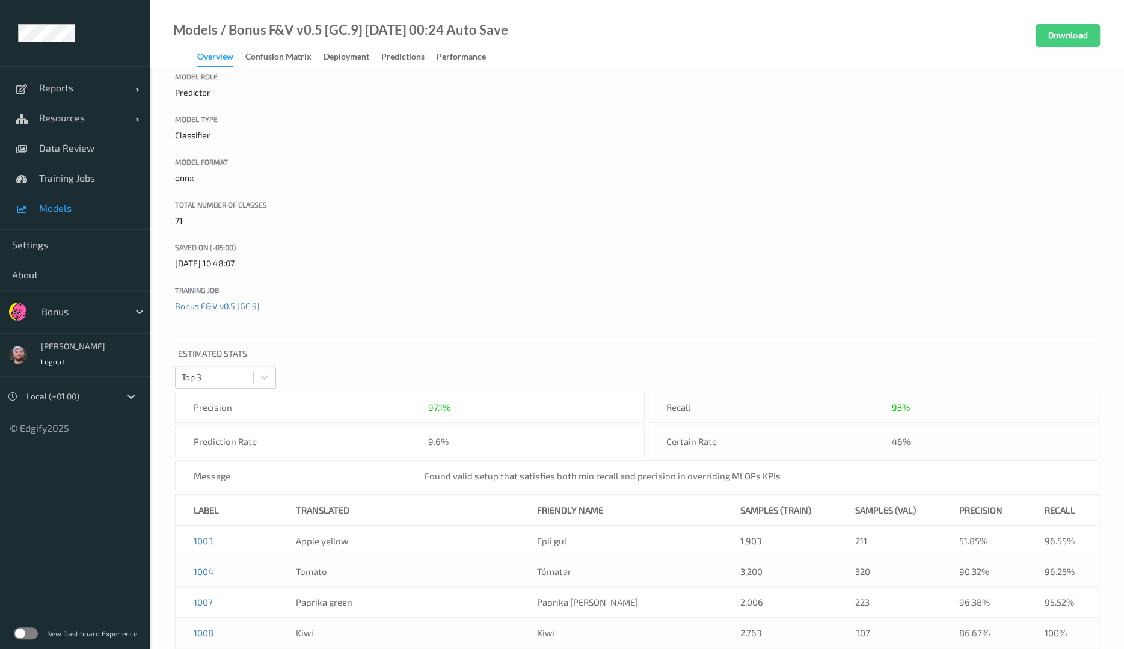
scroll to position [0, 0]
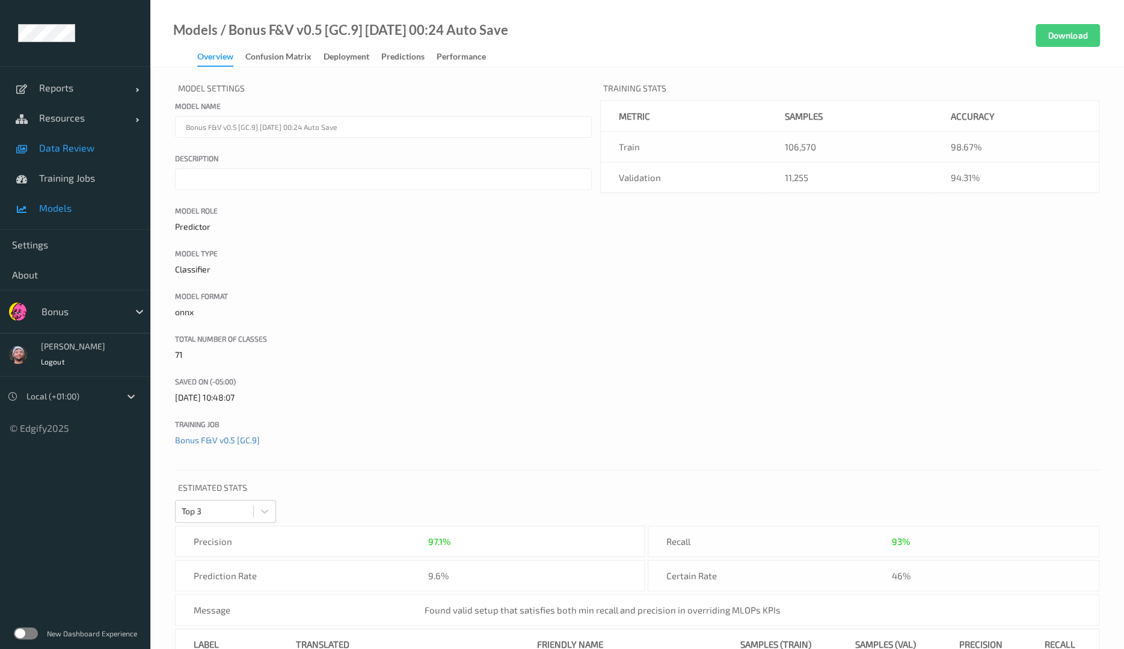
click at [71, 152] on span "Data Review" at bounding box center [88, 148] width 99 height 12
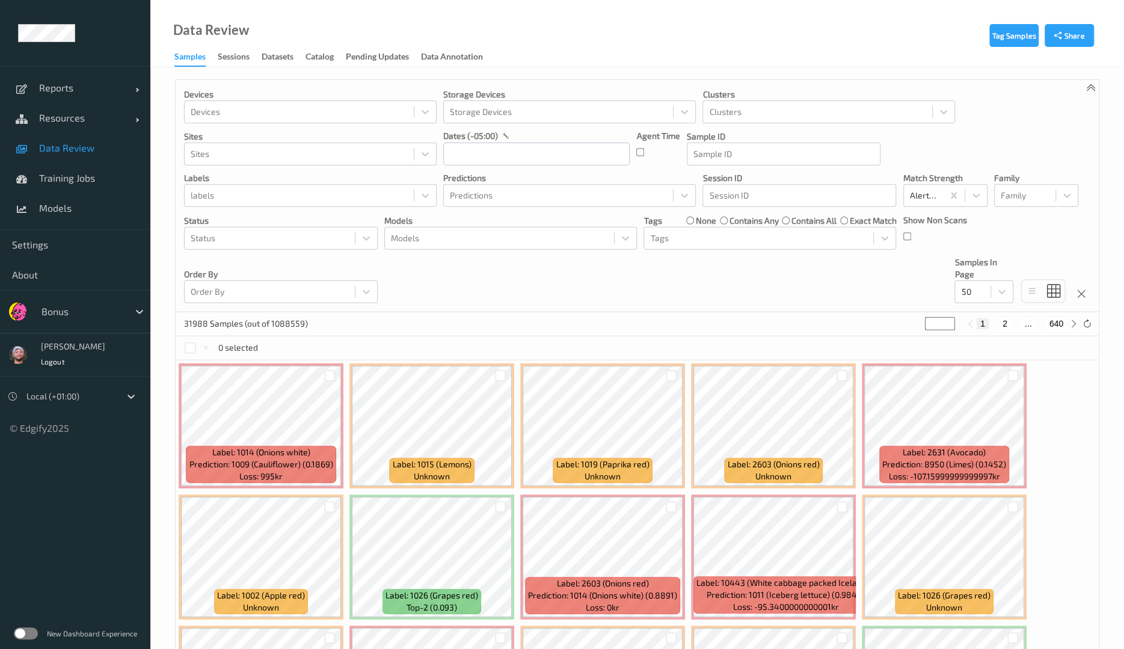
click at [420, 266] on div "Devices Devices Storage Devices Storage Devices Clusters Clusters Sites Sites d…" at bounding box center [637, 196] width 923 height 232
click at [76, 172] on span "Training Jobs" at bounding box center [88, 178] width 99 height 12
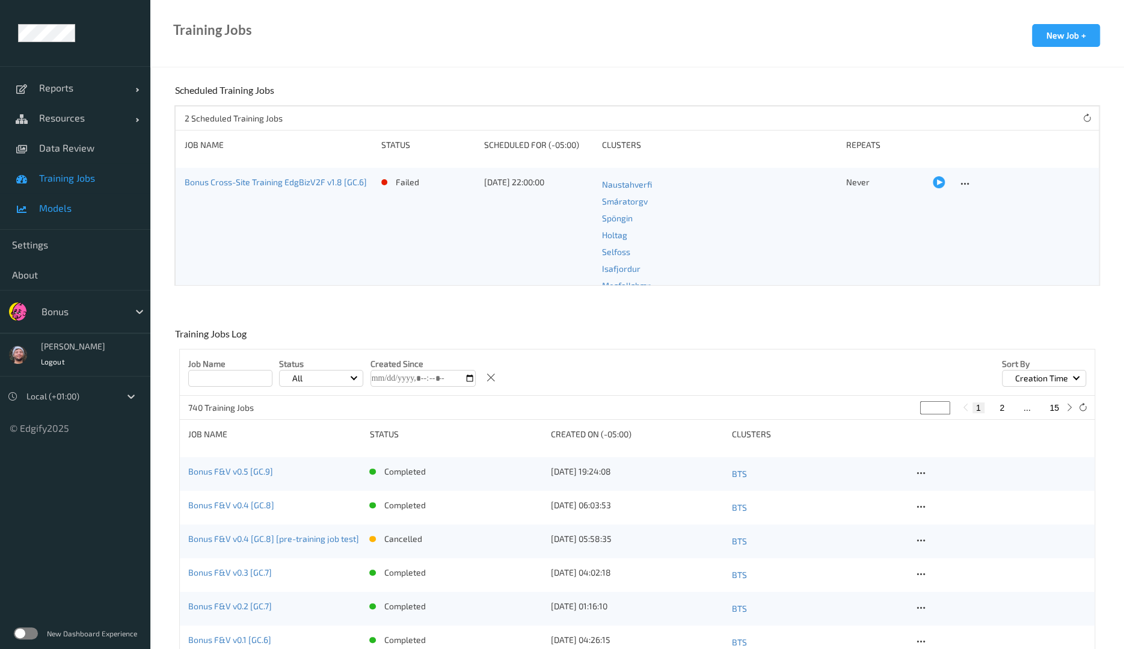
click at [76, 218] on link "Models" at bounding box center [75, 208] width 150 height 30
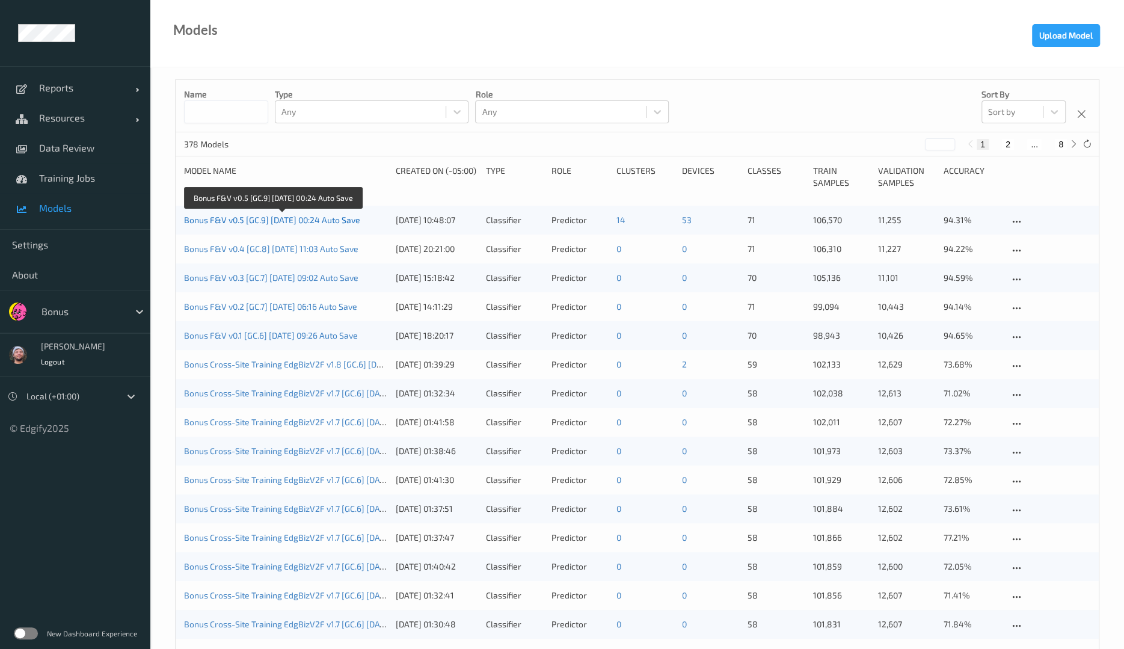
click at [308, 215] on link "Bonus F&V v0.5 [GC.9] [DATE] 00:24 Auto Save" at bounding box center [272, 220] width 176 height 10
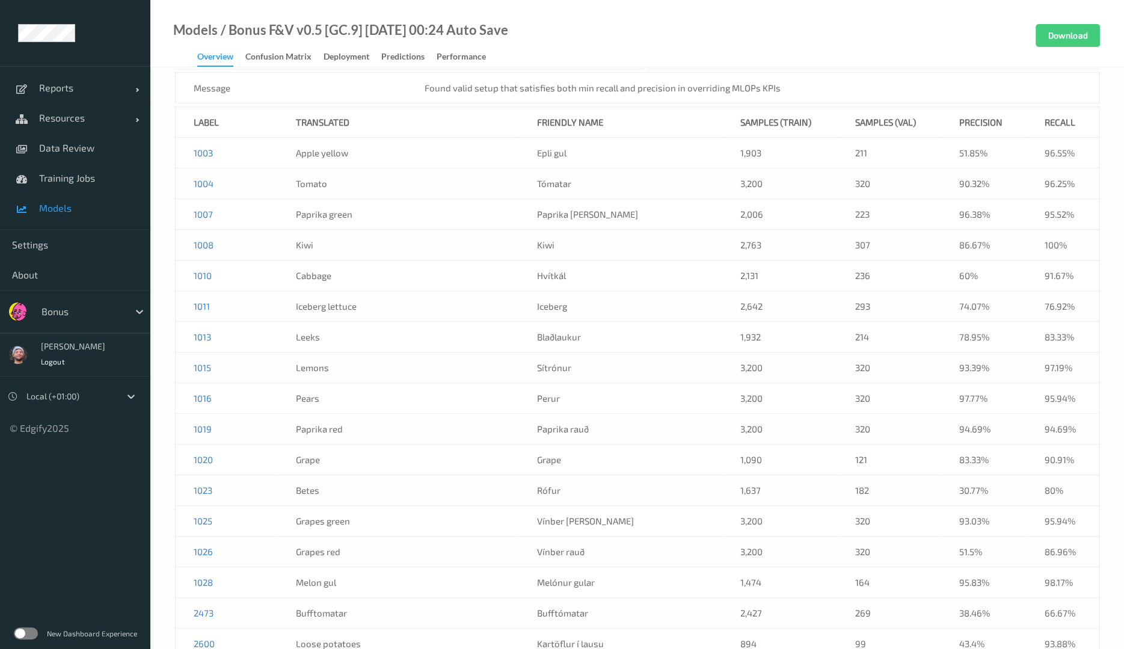
scroll to position [524, 0]
drag, startPoint x: 1073, startPoint y: 422, endPoint x: 930, endPoint y: 425, distance: 143.2
click at [930, 425] on tr "1019 Paprika red Paprika rauð 3,200 320 94.69% 94.69%" at bounding box center [638, 426] width 924 height 31
click at [902, 417] on td "320" at bounding box center [889, 426] width 104 height 31
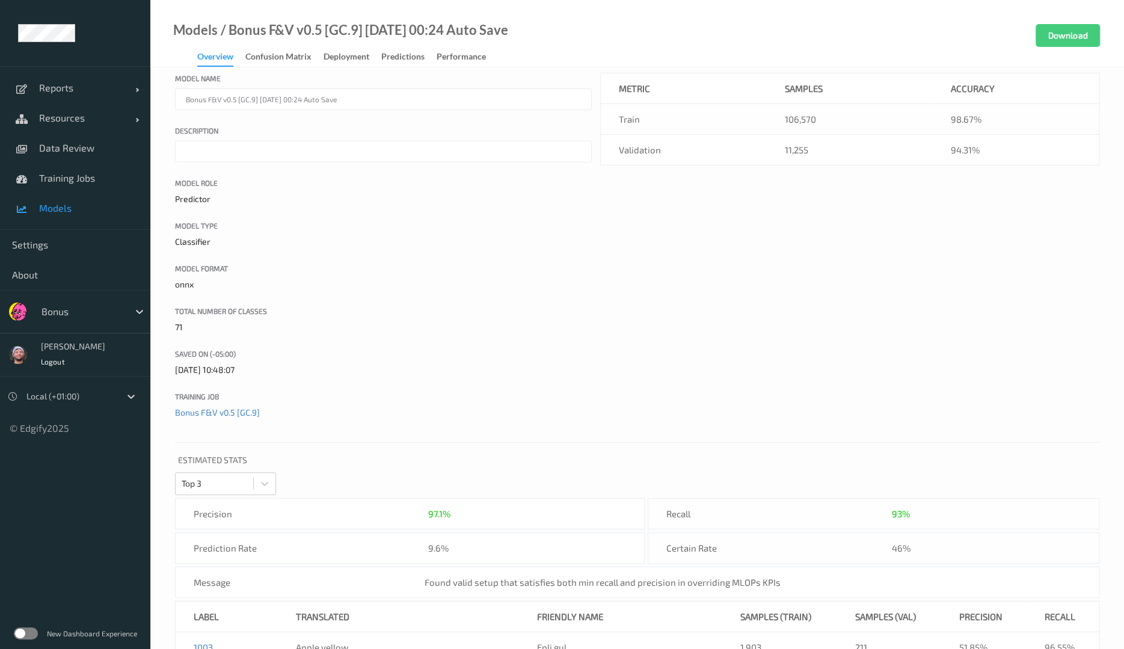
scroll to position [0, 0]
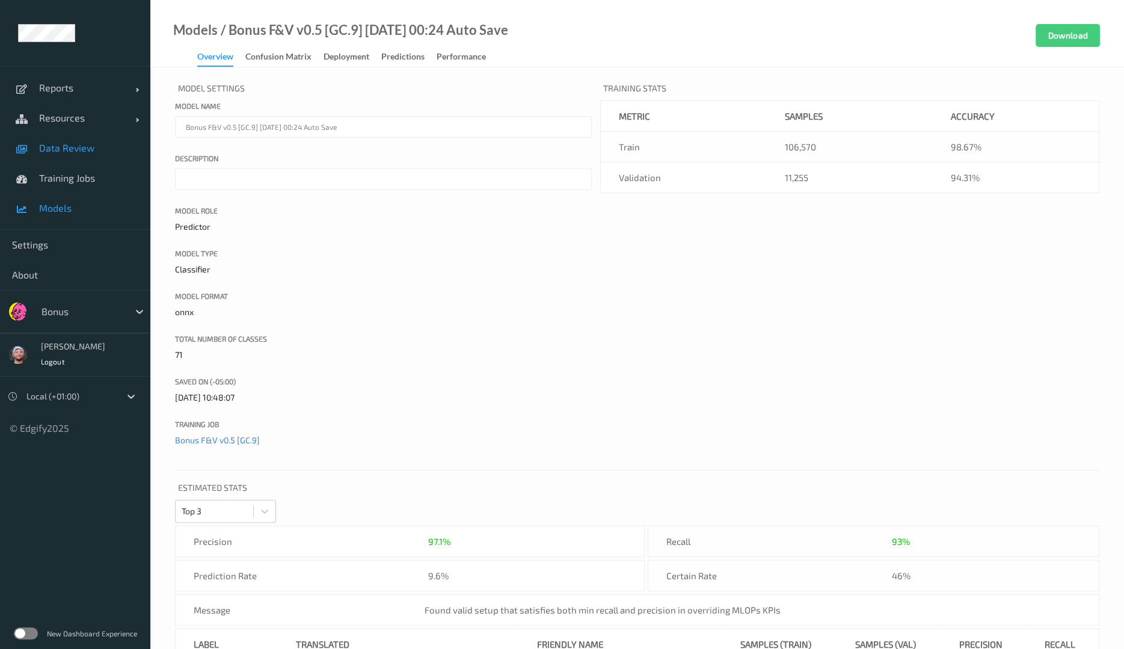
click at [70, 150] on span "Data Review" at bounding box center [88, 148] width 99 height 12
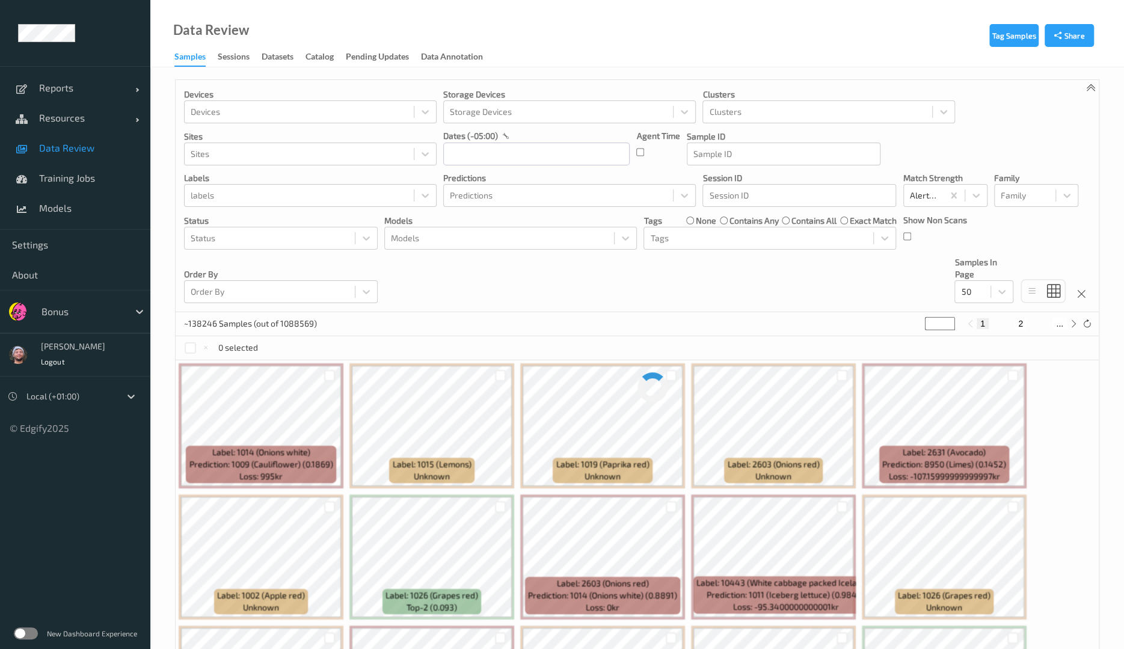
scroll to position [131, 0]
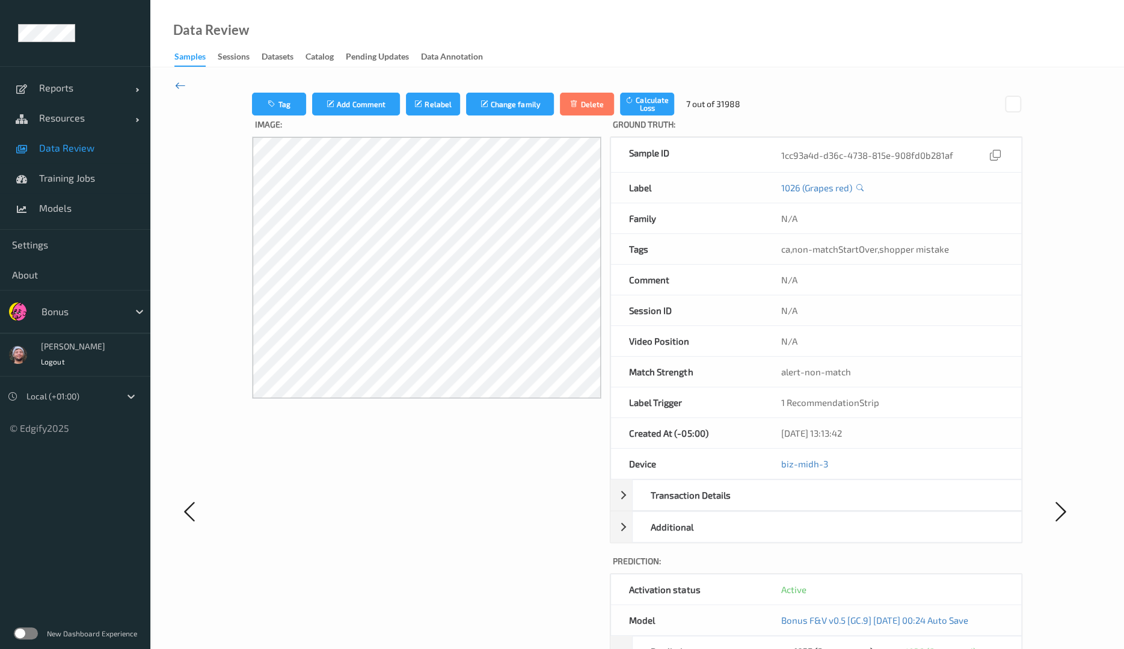
click at [179, 84] on icon at bounding box center [180, 85] width 11 height 13
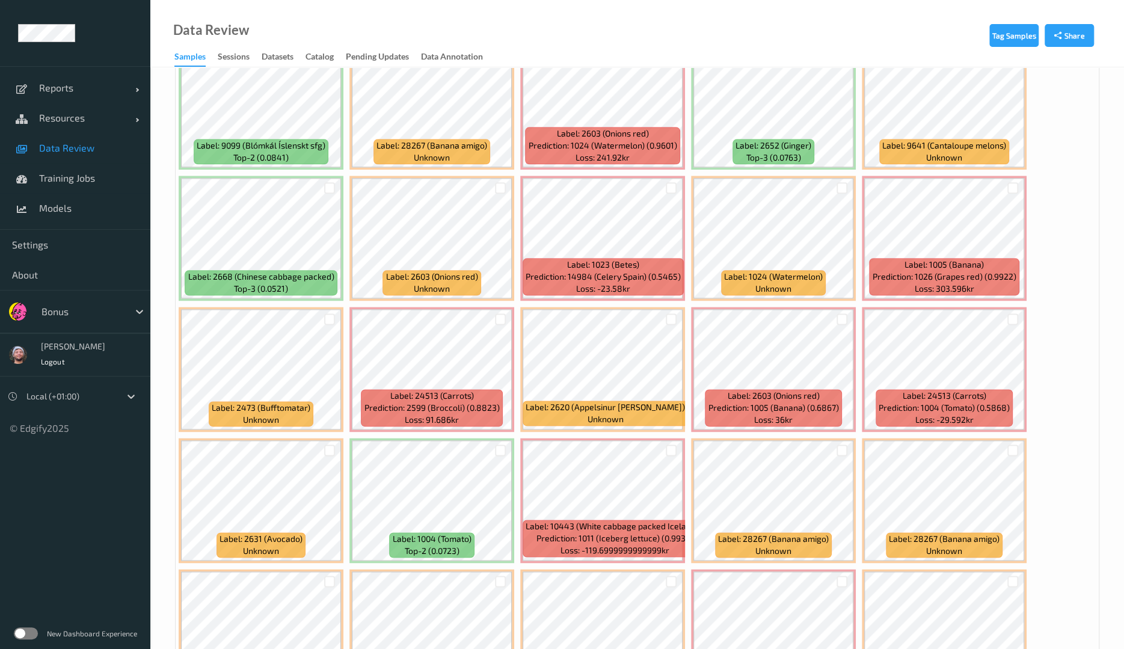
scroll to position [1071, 0]
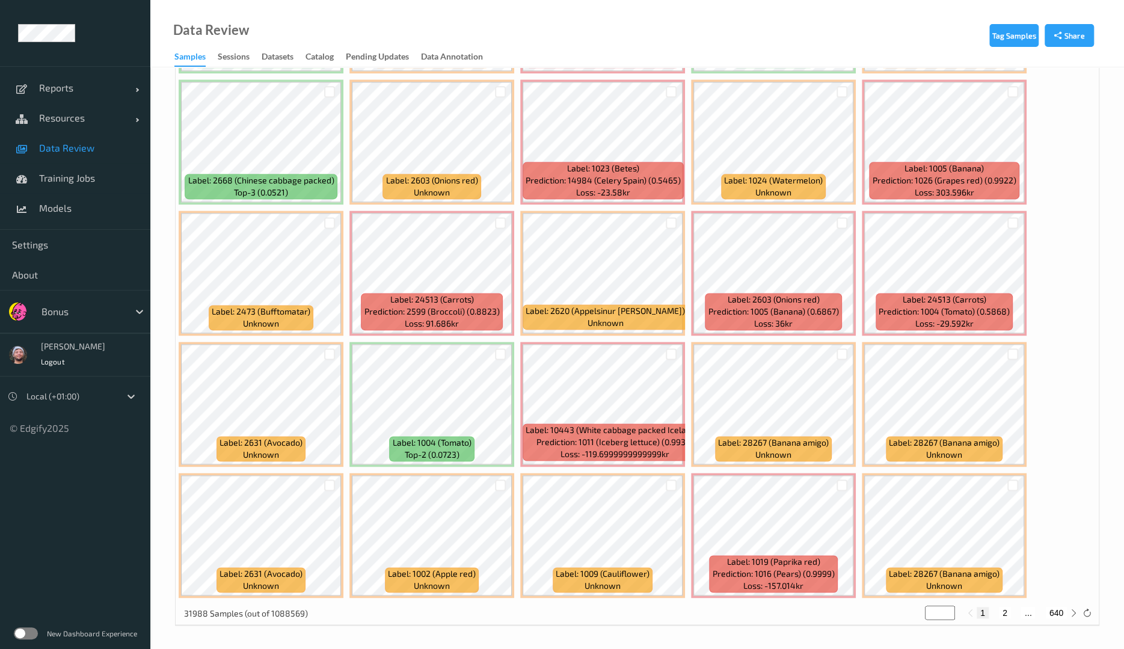
click at [1003, 610] on button "2" at bounding box center [1005, 612] width 12 height 11
type input "*"
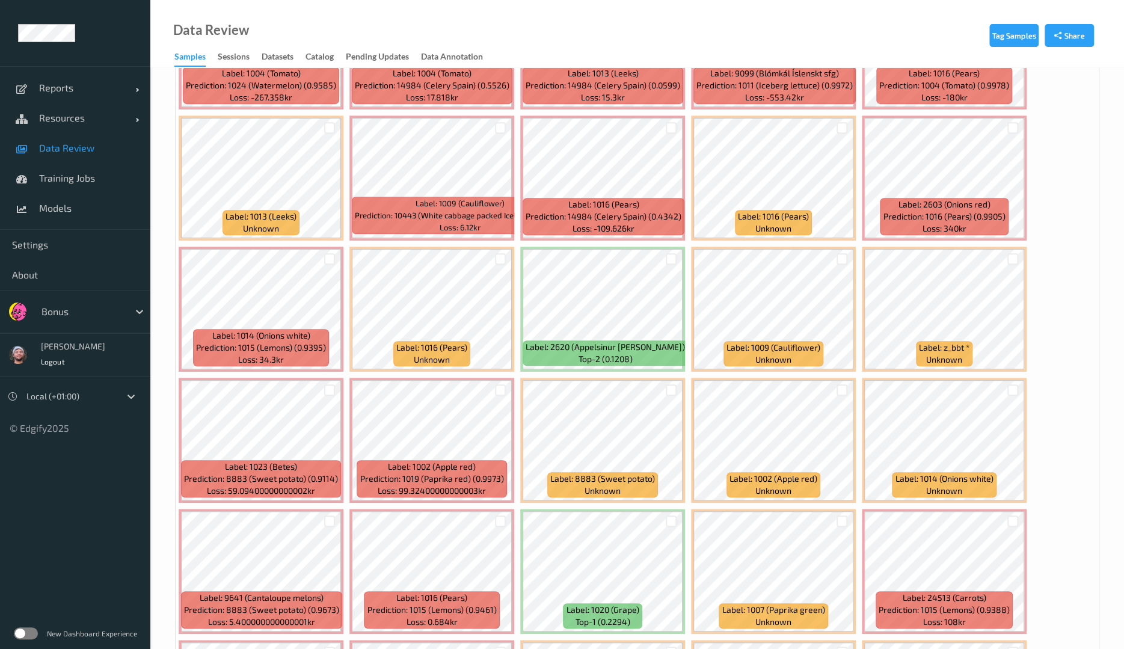
scroll to position [0, 0]
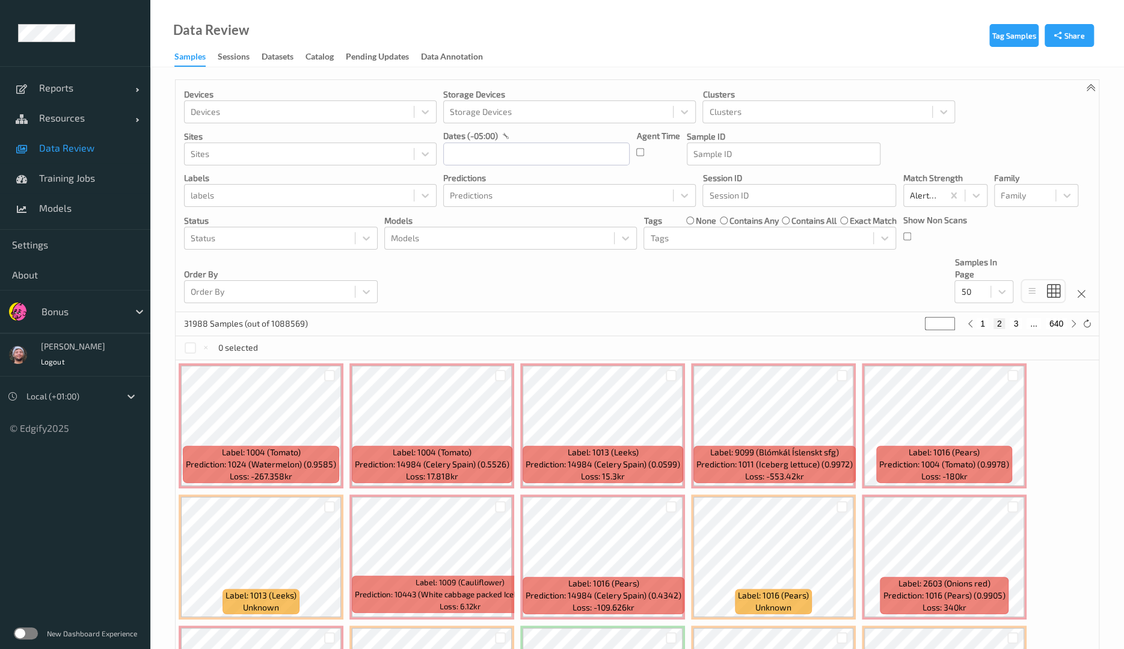
click at [634, 272] on div "Devices Devices Storage Devices Storage Devices Clusters Clusters Sites Sites d…" at bounding box center [637, 196] width 923 height 232
click at [481, 276] on div "Devices Devices Storage Devices Storage Devices Clusters Clusters Sites Sites d…" at bounding box center [637, 196] width 923 height 232
click at [481, 268] on div "Devices Devices Storage Devices Storage Devices Clusters Clusters Sites Sites d…" at bounding box center [637, 196] width 923 height 232
click at [479, 279] on div "Devices Devices Storage Devices Storage Devices Clusters Clusters Sites Sites d…" at bounding box center [637, 196] width 923 height 232
click at [481, 271] on div "Devices Devices Storage Devices Storage Devices Clusters Clusters Sites Sites d…" at bounding box center [637, 196] width 923 height 232
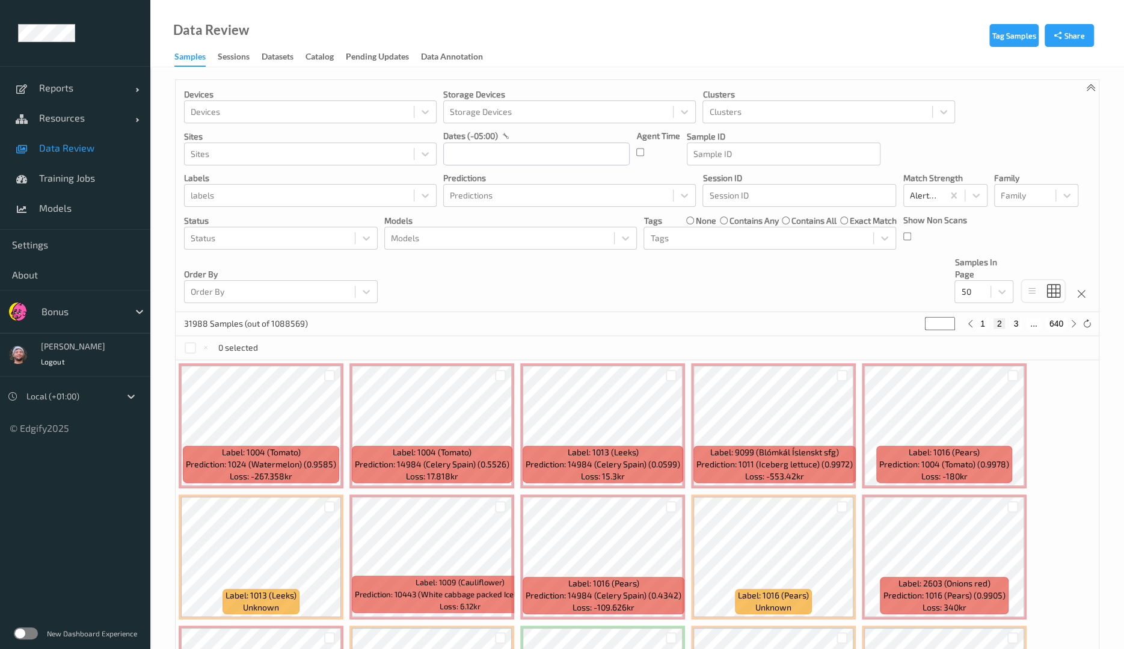
click at [777, 272] on div "Devices Devices Storage Devices Storage Devices Clusters Clusters Sites Sites d…" at bounding box center [637, 196] width 923 height 232
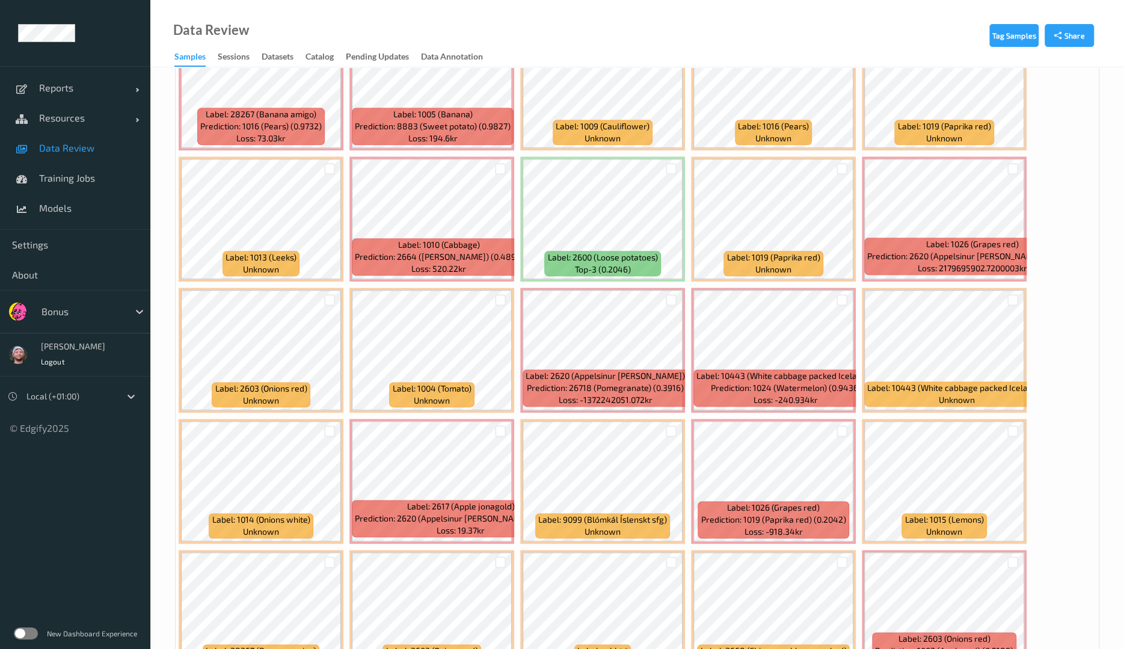
scroll to position [1071, 0]
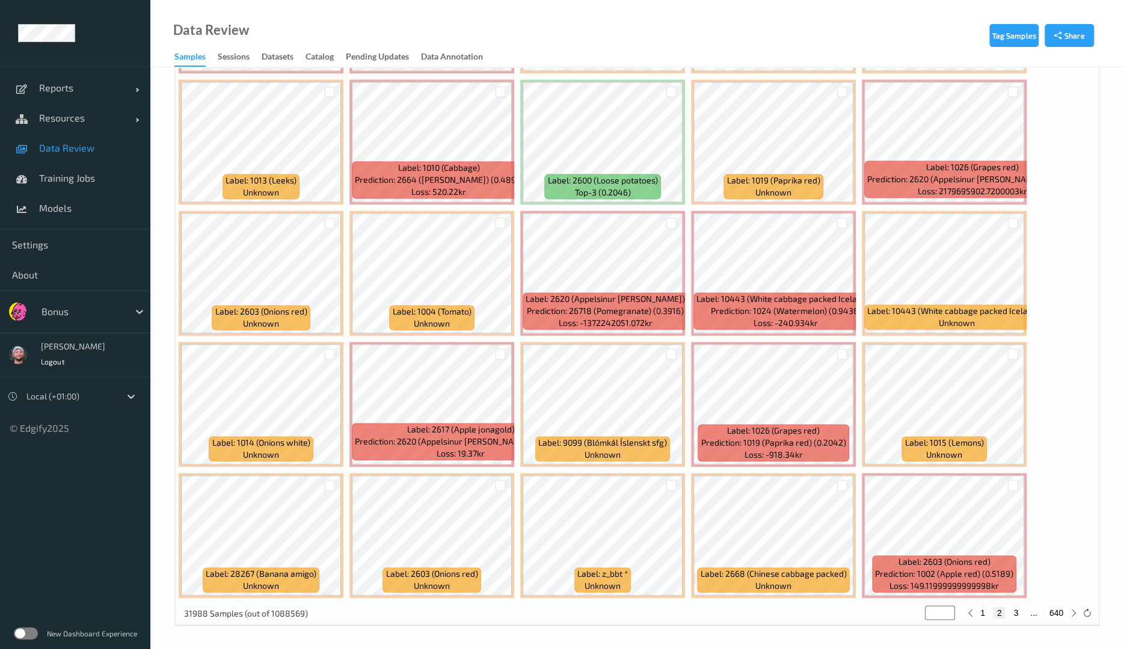
click at [599, 568] on span "Label: z_bbt *" at bounding box center [602, 574] width 51 height 12
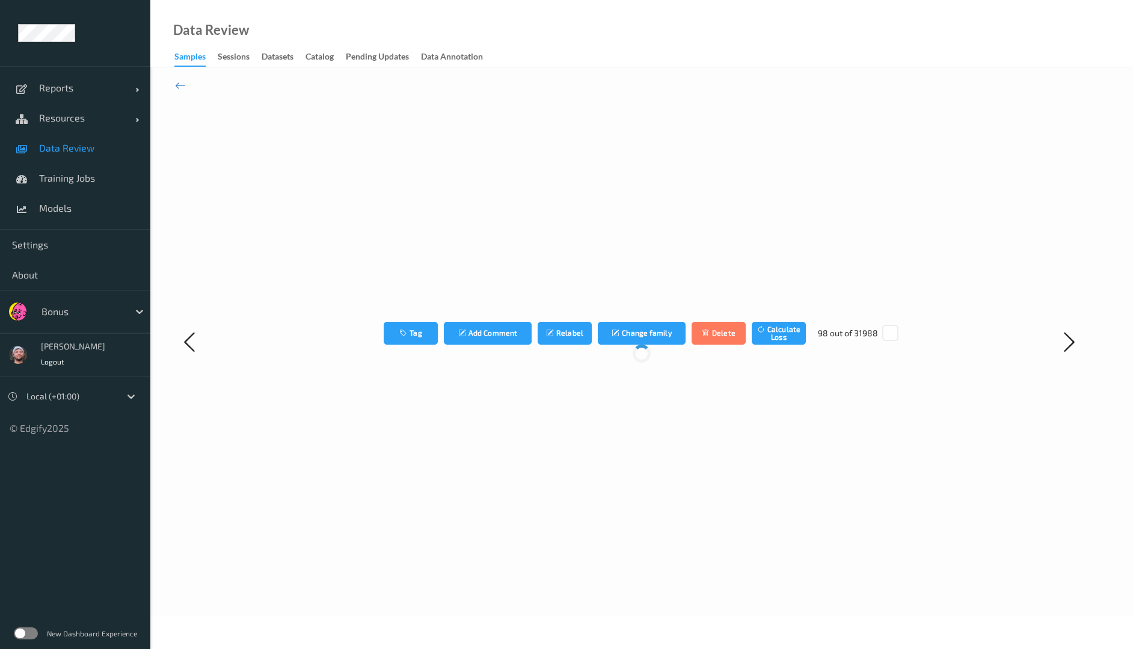
click at [188, 87] on div "Tag Add Comment Relabel Change family Delete Calculate Loss 98 out of 31988" at bounding box center [641, 341] width 983 height 549
click at [183, 85] on icon at bounding box center [180, 85] width 11 height 13
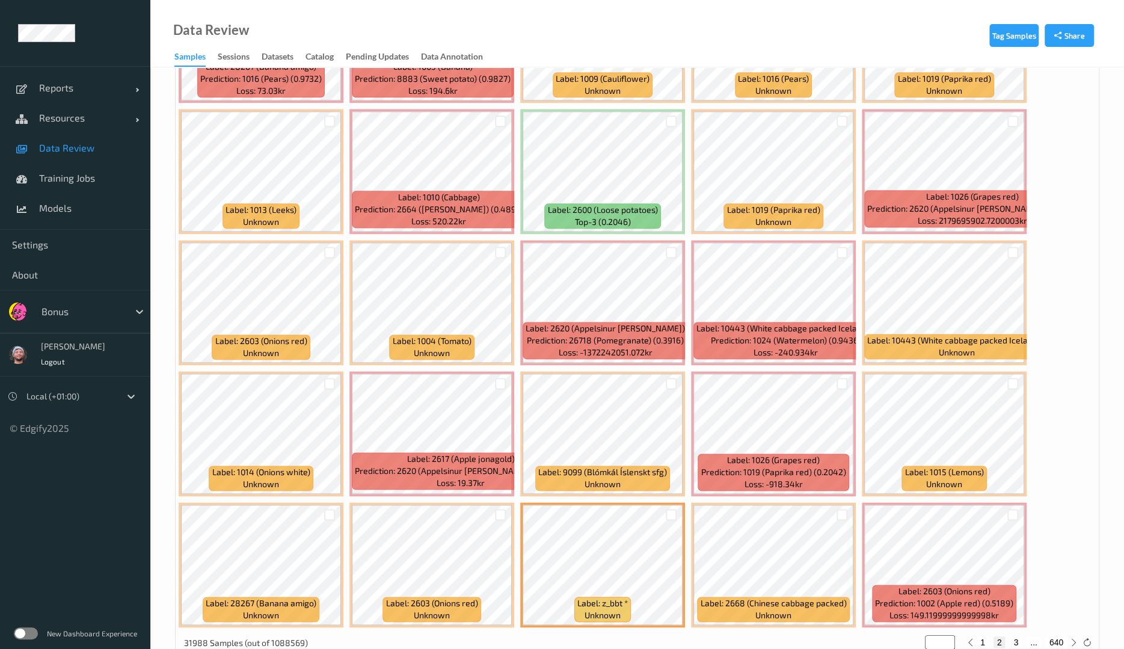
scroll to position [1071, 0]
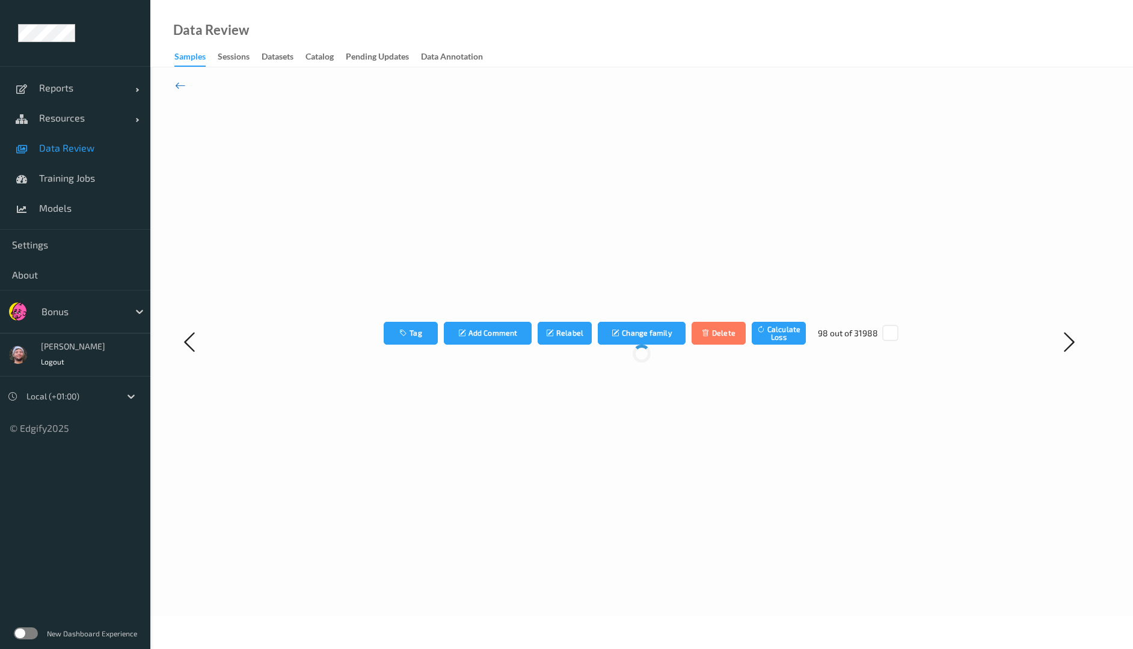
click at [180, 85] on icon at bounding box center [180, 85] width 11 height 13
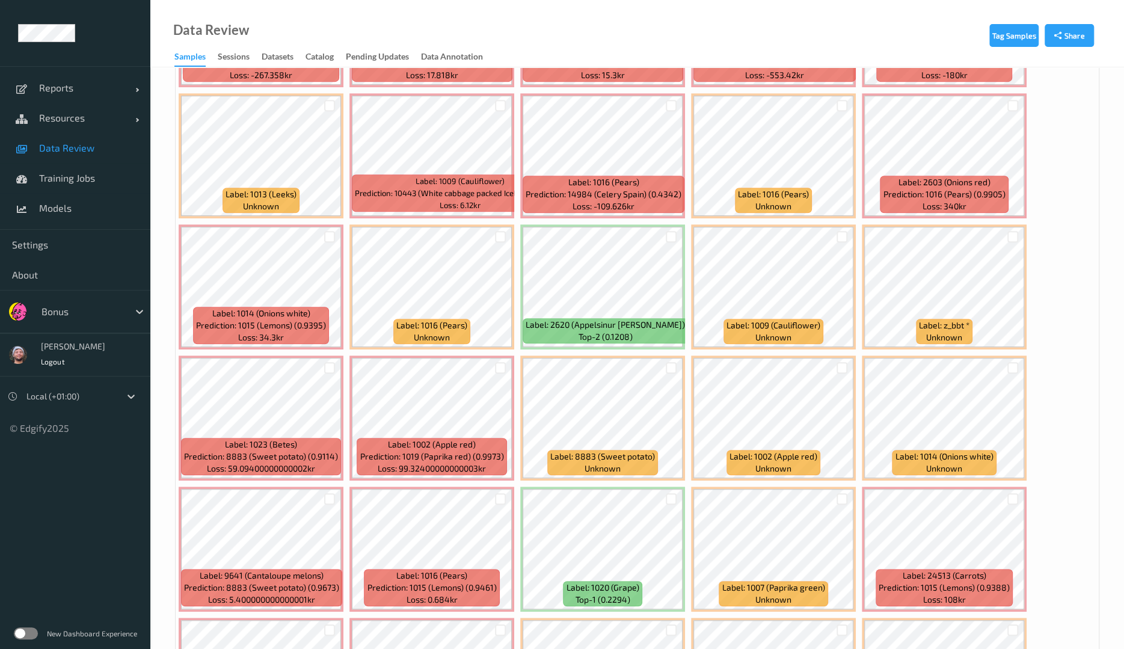
scroll to position [1071, 0]
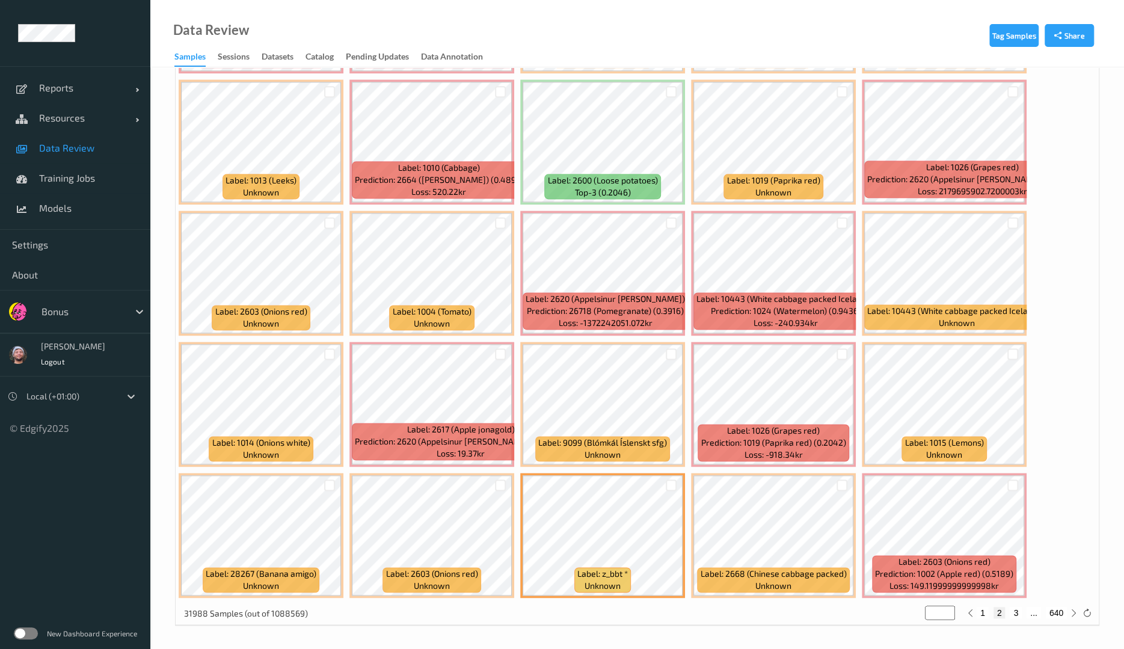
click at [1022, 612] on div "1 2 3 ... 640" at bounding box center [1022, 612] width 90 height 11
click at [1009, 615] on div "1 2 3 ... 640" at bounding box center [1022, 612] width 90 height 11
click at [1015, 613] on button "3" at bounding box center [1016, 612] width 12 height 11
type input "*"
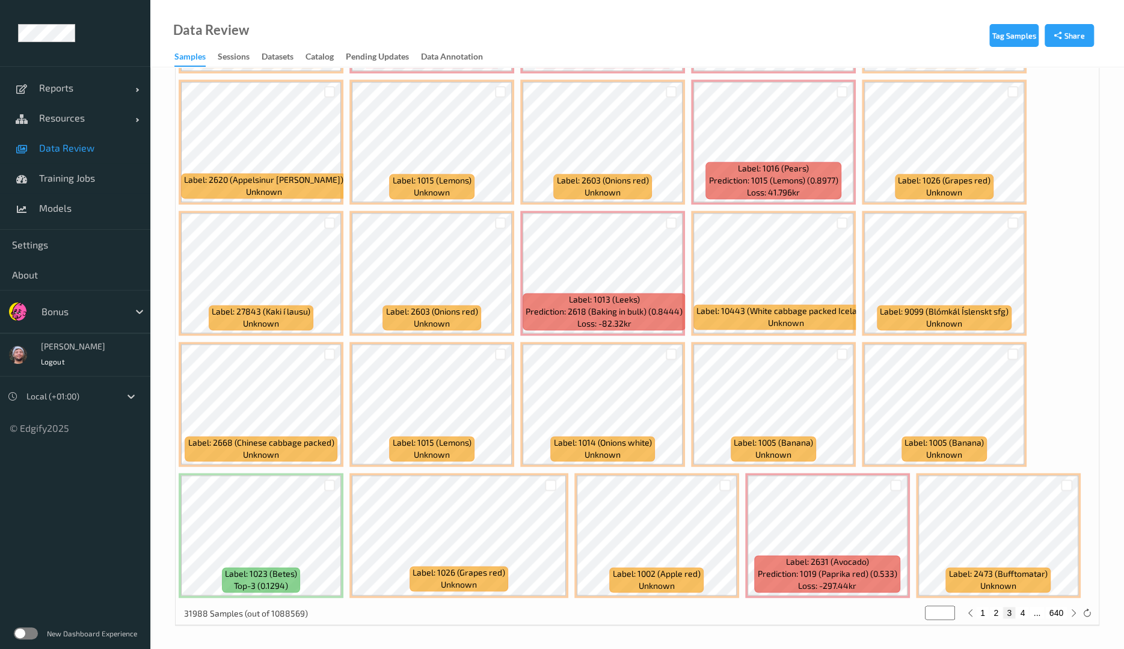
click at [1024, 609] on button "4" at bounding box center [1022, 612] width 12 height 11
type input "*"
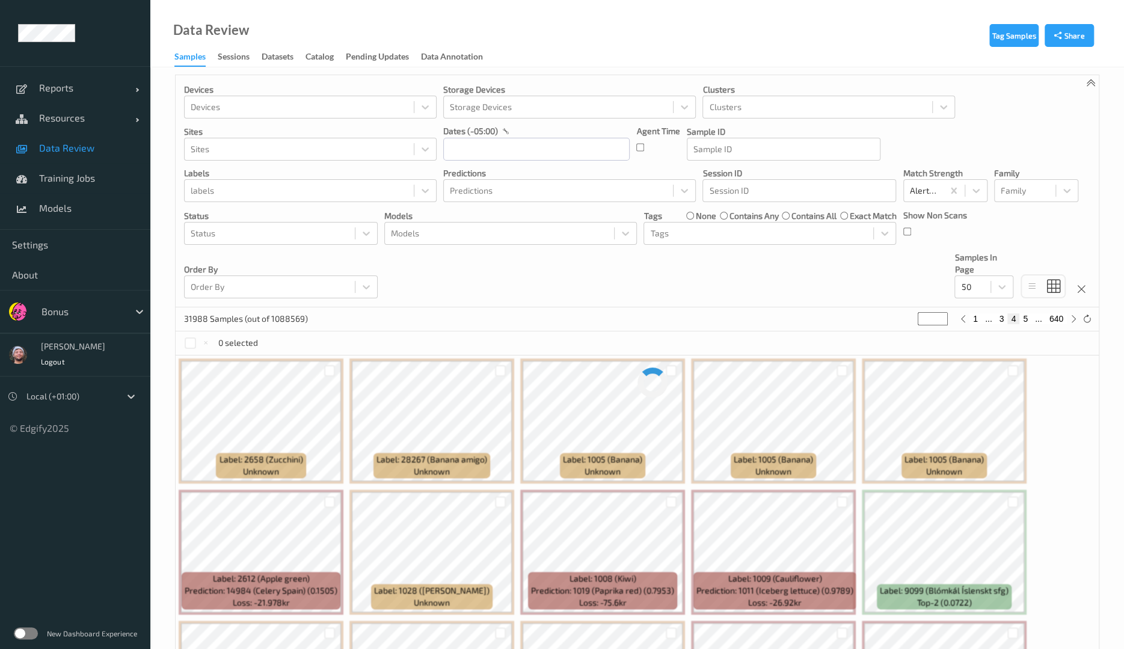
scroll to position [0, 0]
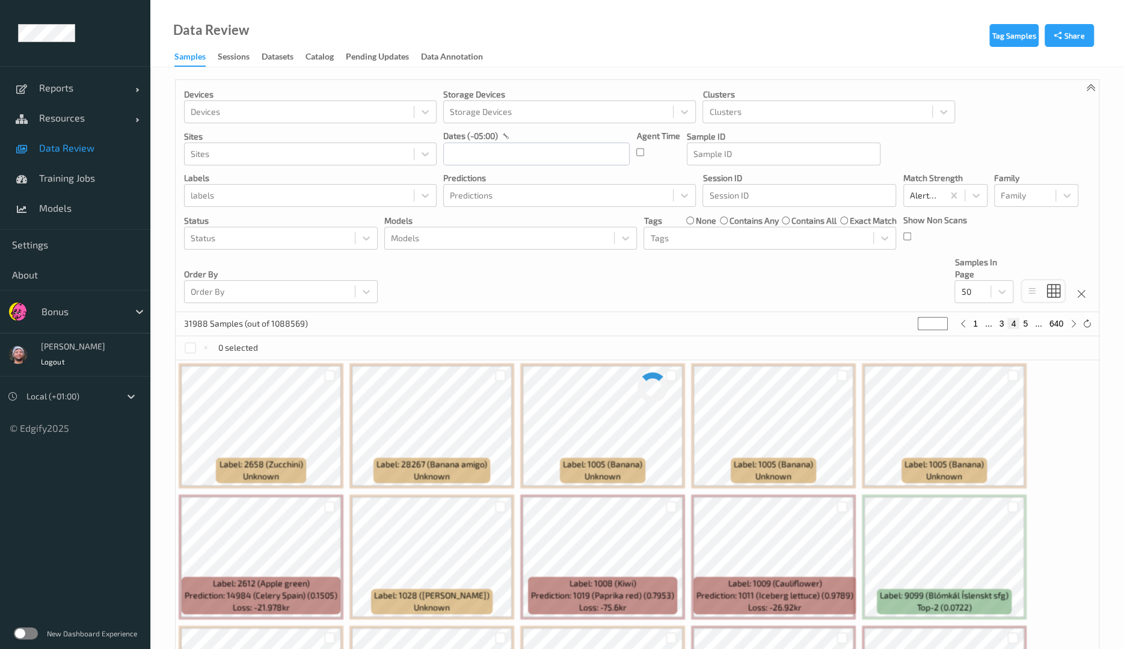
click at [891, 294] on div "Devices Devices Storage Devices Storage Devices Clusters Clusters Sites Sites d…" at bounding box center [637, 196] width 923 height 232
drag, startPoint x: 918, startPoint y: 294, endPoint x: 871, endPoint y: 293, distance: 46.9
click at [871, 293] on div "Devices Devices Storage Devices Storage Devices Clusters Clusters Sites Sites d…" at bounding box center [637, 196] width 923 height 232
click at [890, 291] on div "Devices Devices Storage Devices Storage Devices Clusters Clusters Sites Sites d…" at bounding box center [637, 196] width 923 height 232
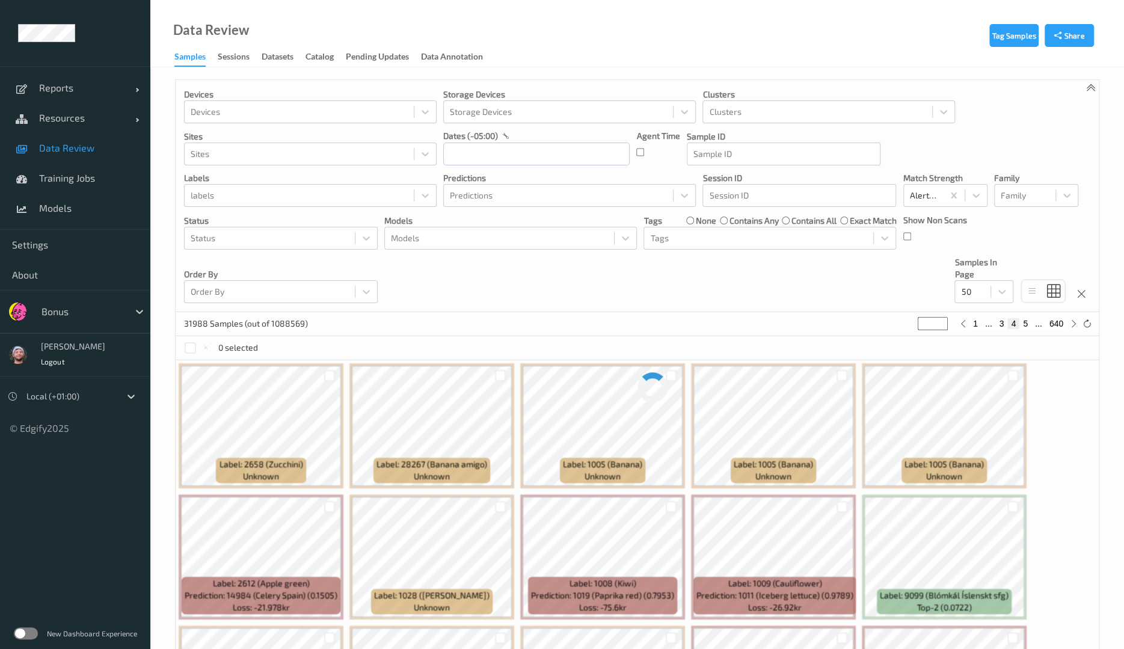
click at [1025, 324] on button "5" at bounding box center [1025, 323] width 12 height 11
type input "*"
click at [824, 278] on div "Devices Devices Storage Devices Storage Devices Clusters Clusters Sites Sites d…" at bounding box center [637, 196] width 923 height 232
click at [457, 278] on div "Devices Devices Storage Devices Storage Devices Clusters Clusters Sites Sites d…" at bounding box center [637, 196] width 923 height 232
